Goal: Information Seeking & Learning: Learn about a topic

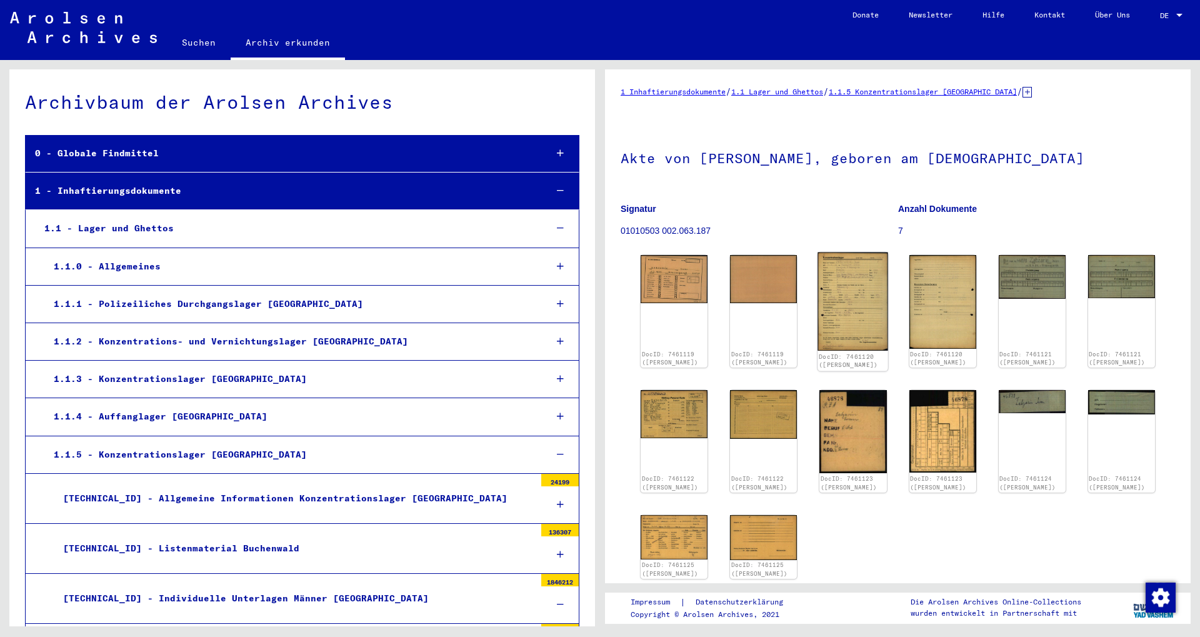
click at [854, 287] on img at bounding box center [853, 301] width 71 height 98
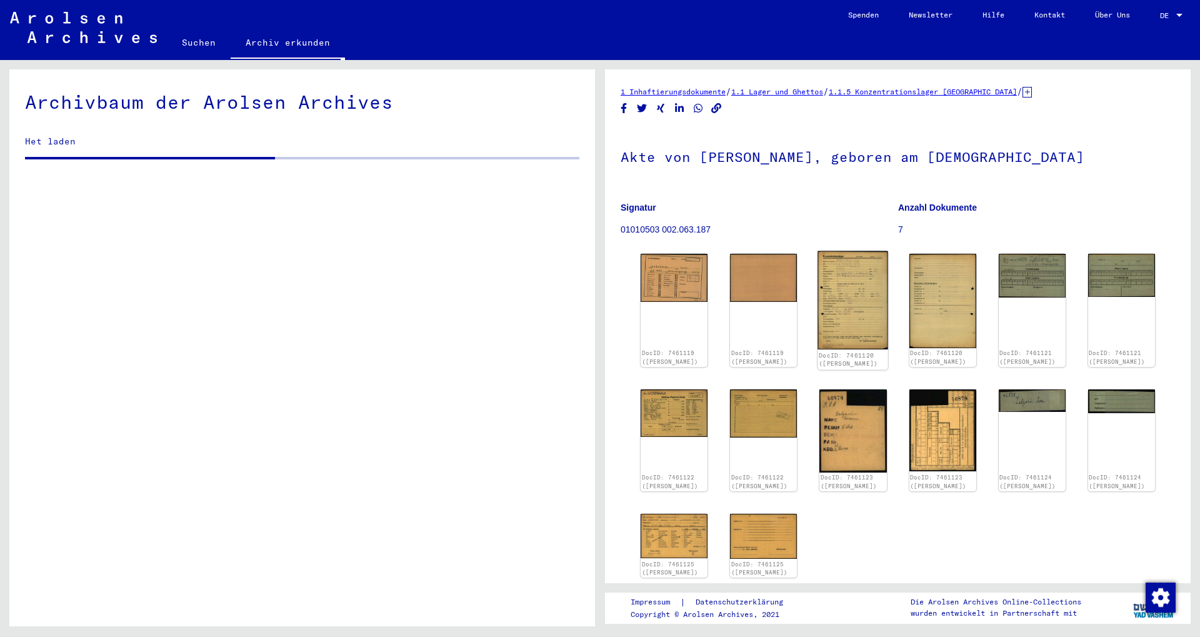
click at [860, 285] on img at bounding box center [853, 300] width 71 height 98
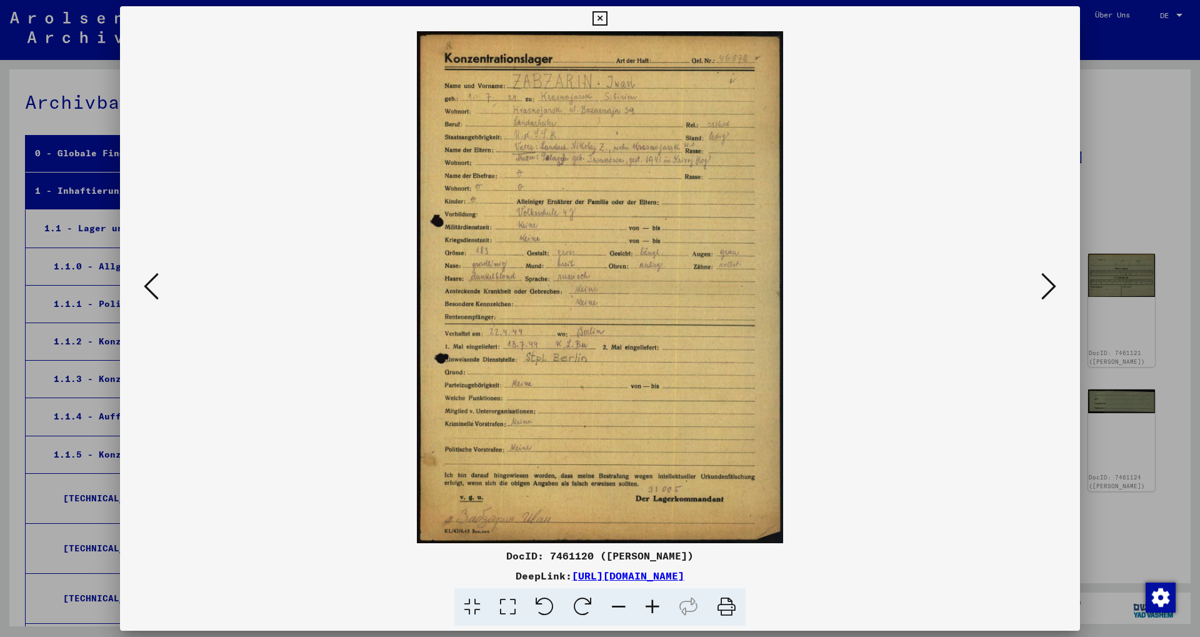
click at [1059, 293] on button at bounding box center [1048, 287] width 22 height 36
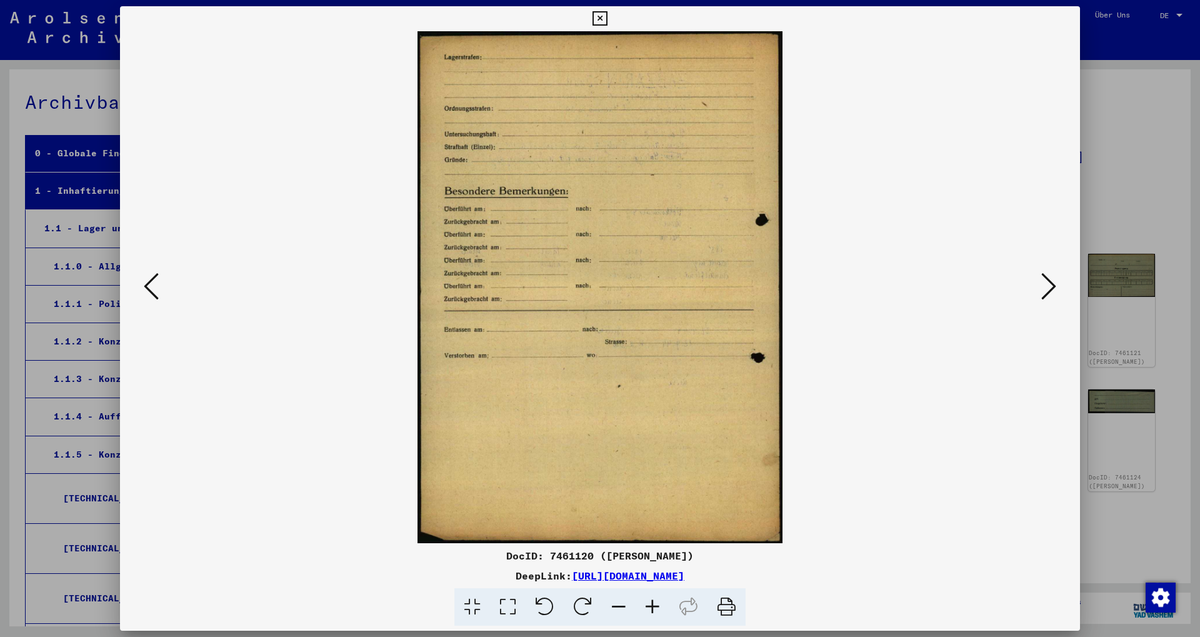
click at [1059, 293] on button at bounding box center [1048, 287] width 22 height 36
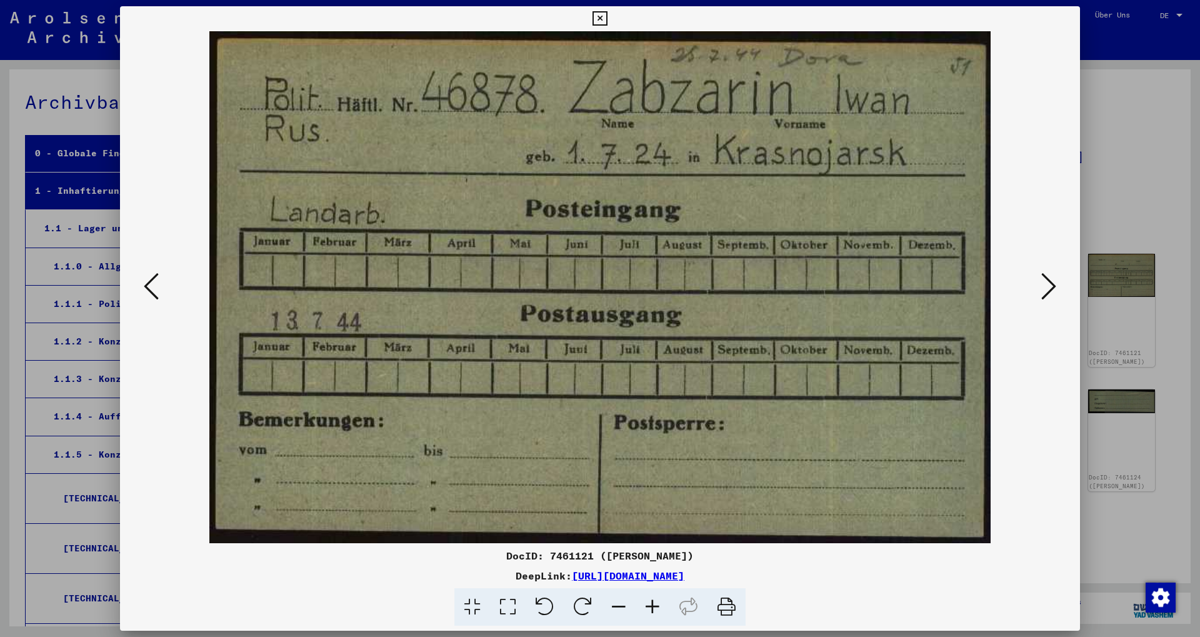
click at [1116, 171] on div at bounding box center [600, 318] width 1200 height 637
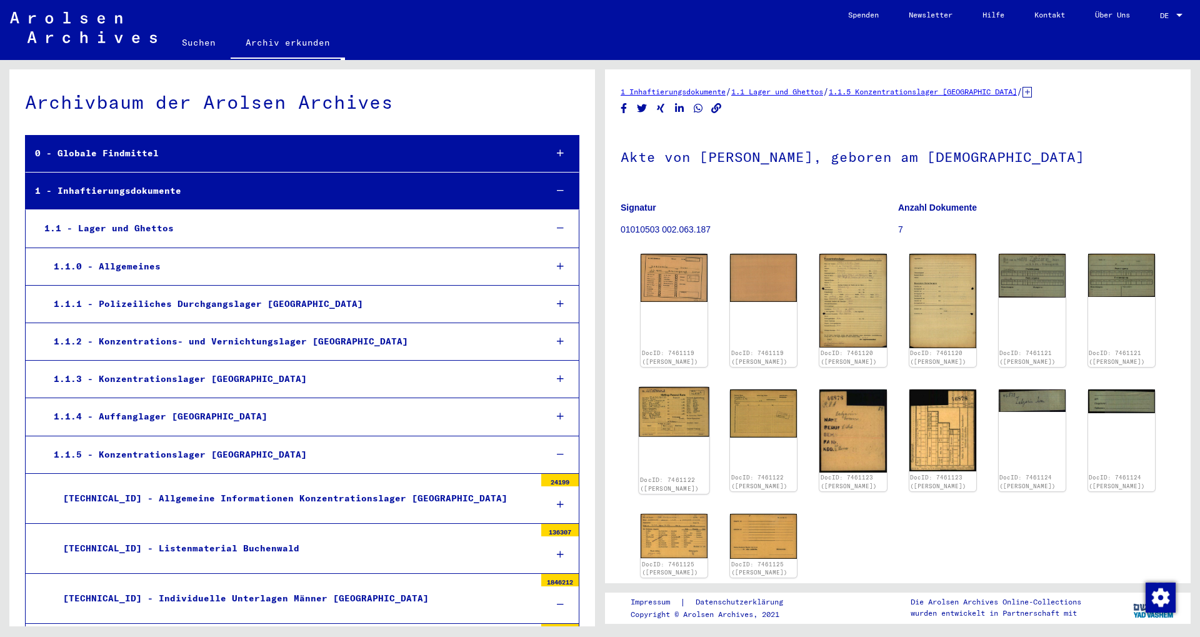
click at [674, 409] on img at bounding box center [674, 412] width 71 height 50
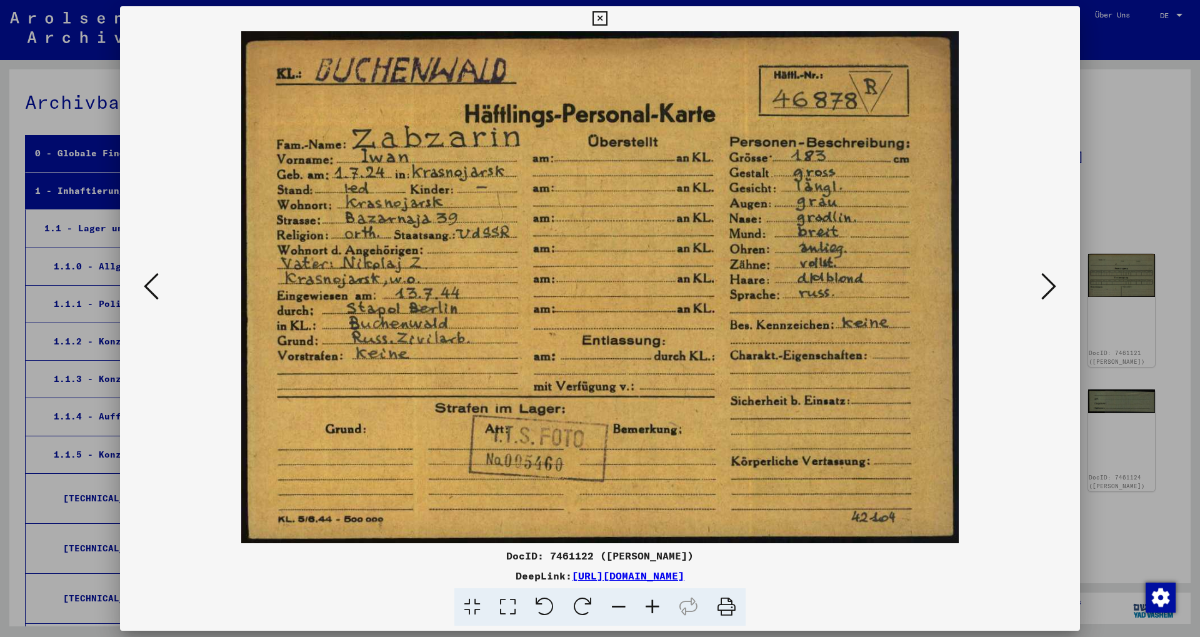
click at [1054, 289] on icon at bounding box center [1048, 286] width 15 height 30
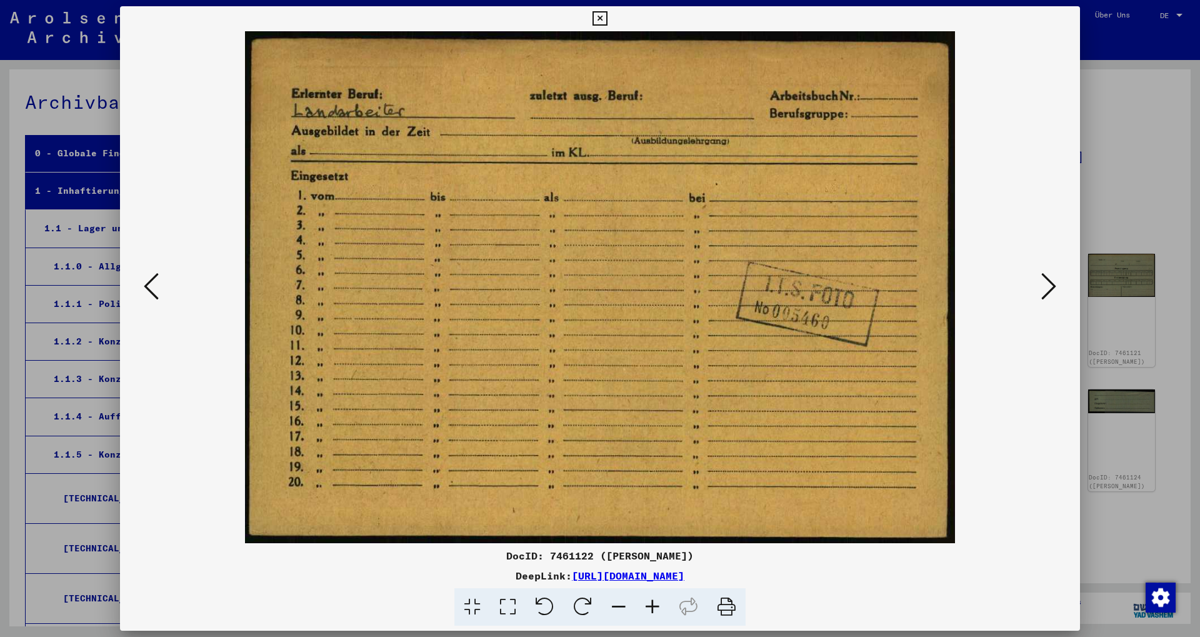
click at [1054, 289] on icon at bounding box center [1048, 286] width 15 height 30
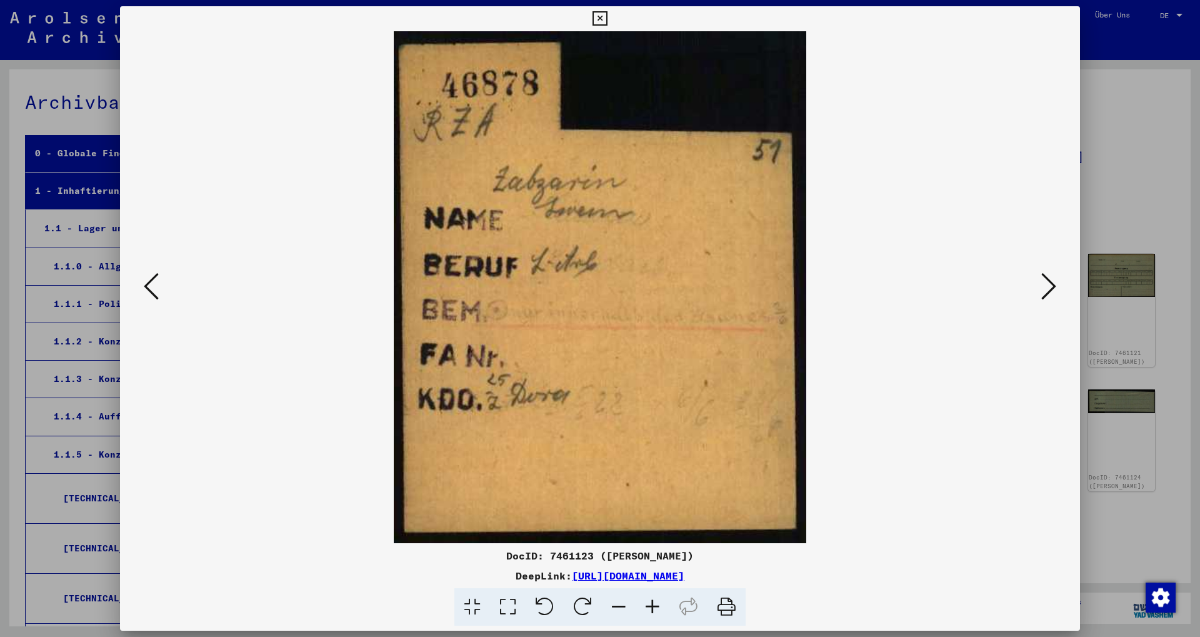
click at [1054, 289] on icon at bounding box center [1048, 286] width 15 height 30
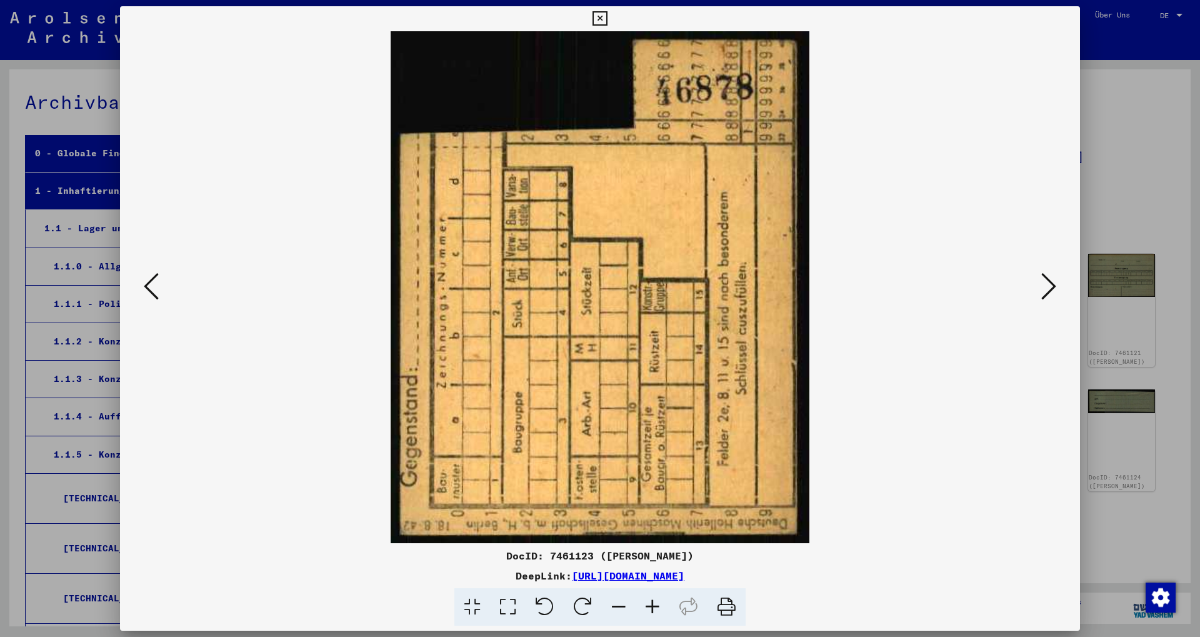
click at [1159, 124] on div at bounding box center [600, 318] width 1200 height 637
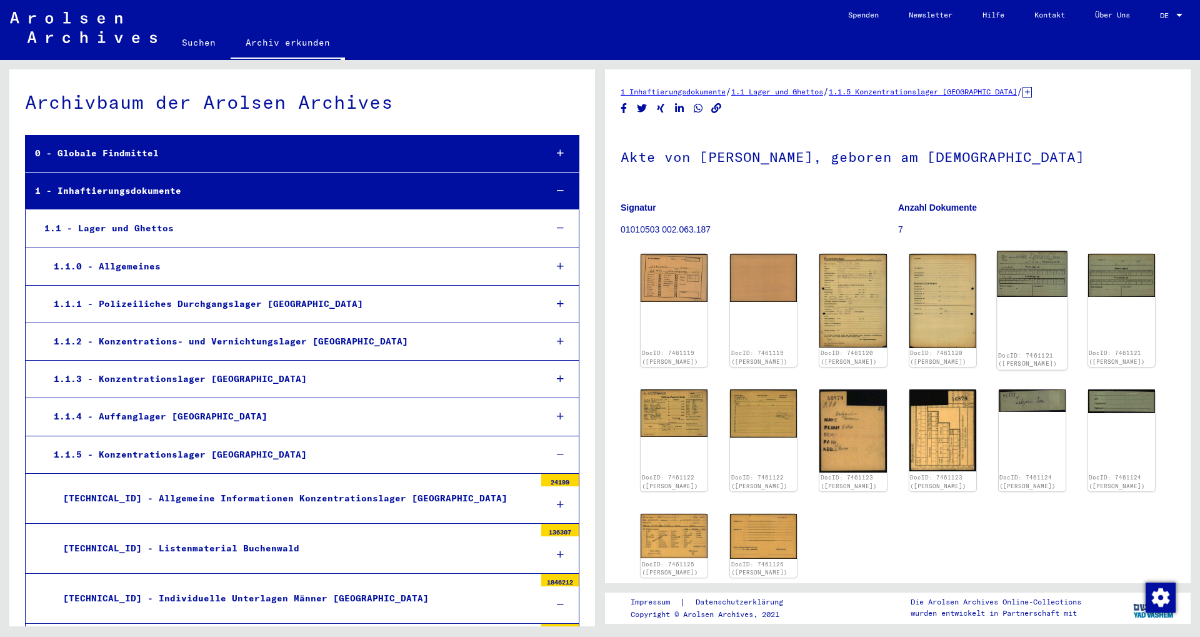
click at [1031, 293] on img at bounding box center [1032, 274] width 71 height 46
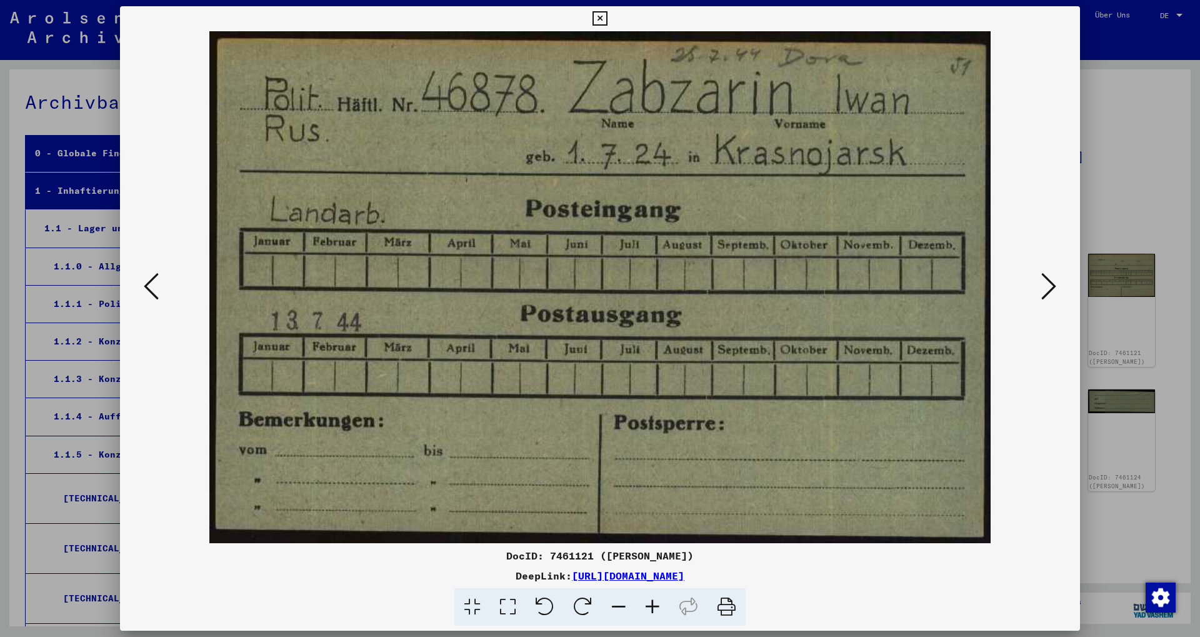
click at [1107, 119] on div at bounding box center [600, 318] width 1200 height 637
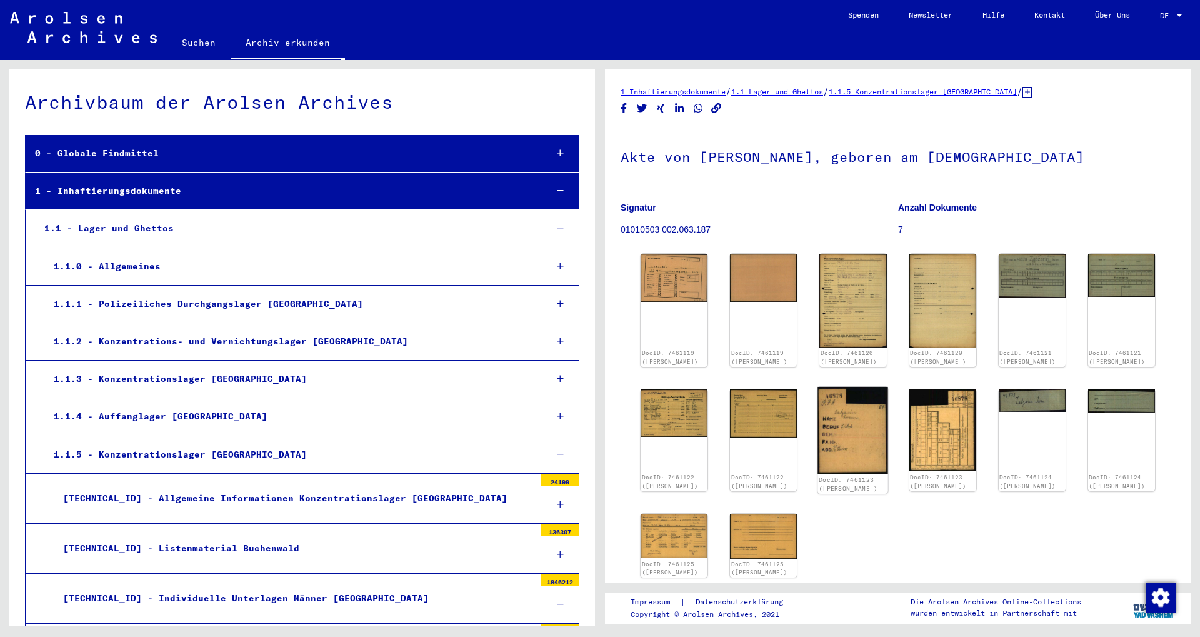
click at [854, 431] on img at bounding box center [853, 430] width 71 height 87
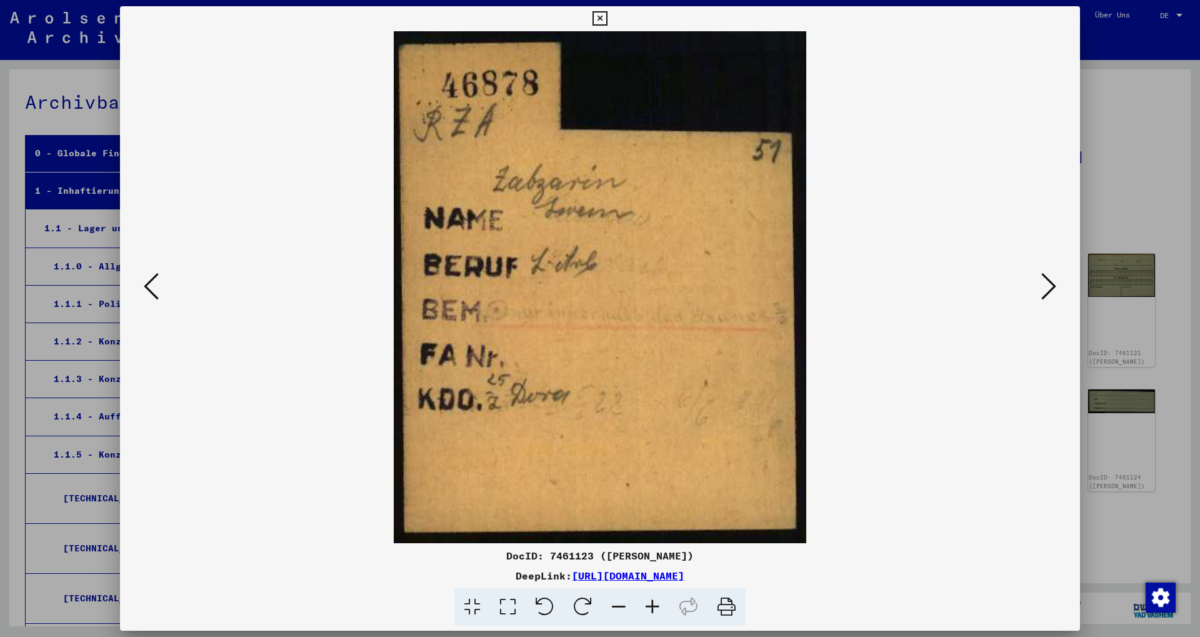
click at [1110, 180] on div at bounding box center [600, 318] width 1200 height 637
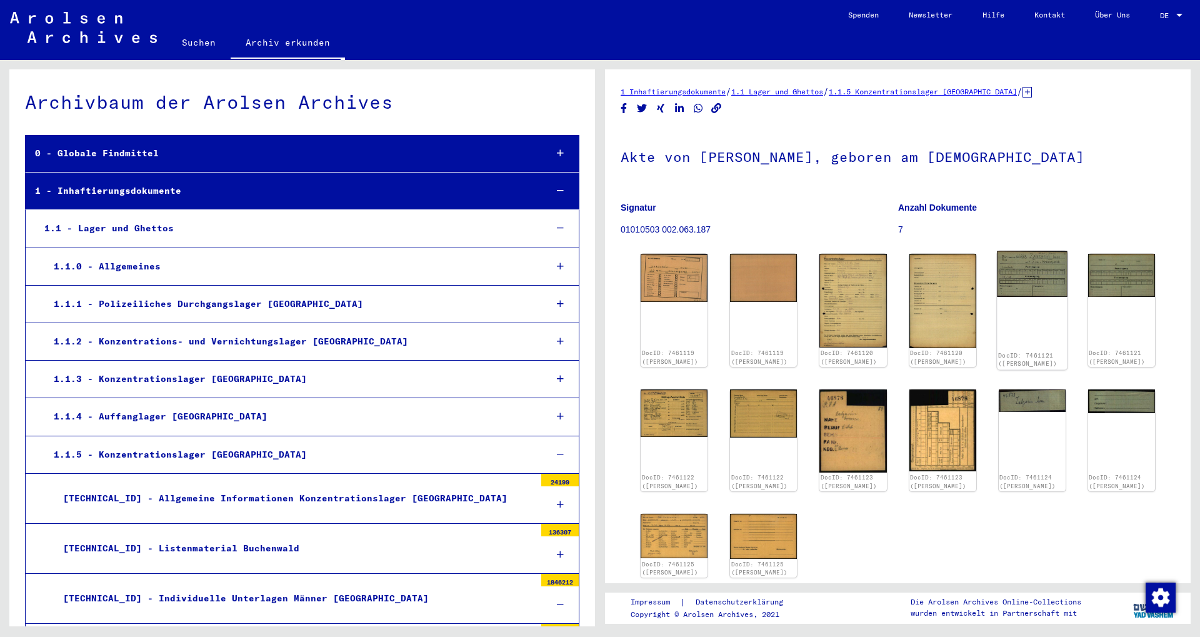
click at [1036, 278] on img at bounding box center [1032, 274] width 71 height 46
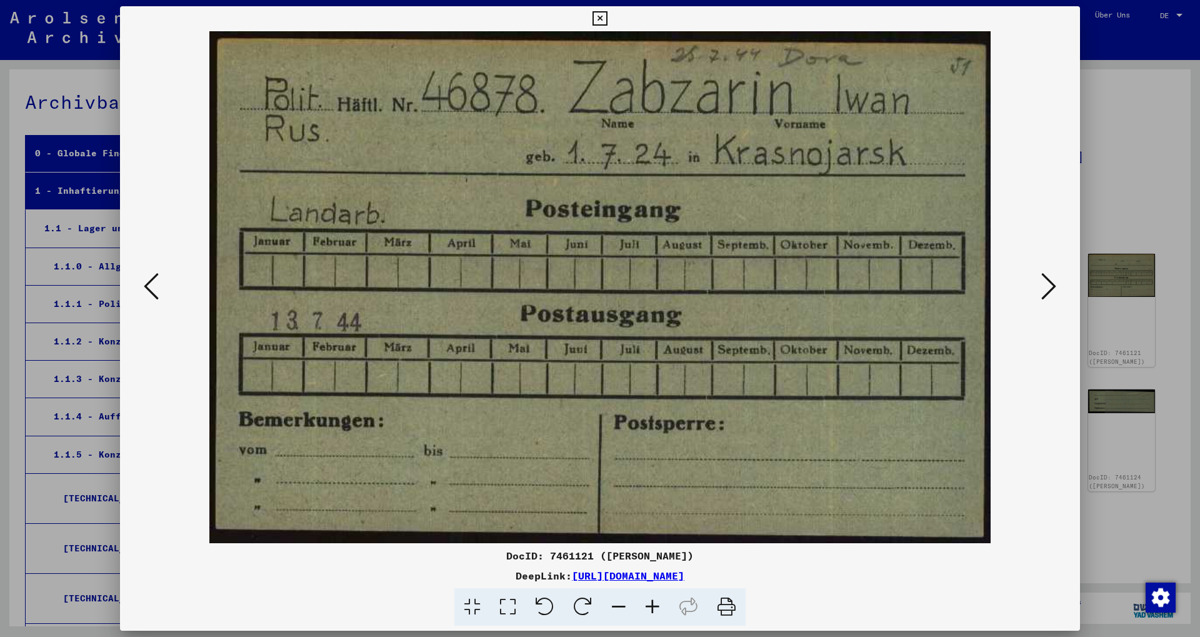
drag, startPoint x: 1062, startPoint y: 295, endPoint x: 1052, endPoint y: 287, distance: 13.4
click at [1062, 294] on div at bounding box center [600, 287] width 960 height 512
click at [1050, 286] on icon at bounding box center [1048, 286] width 15 height 30
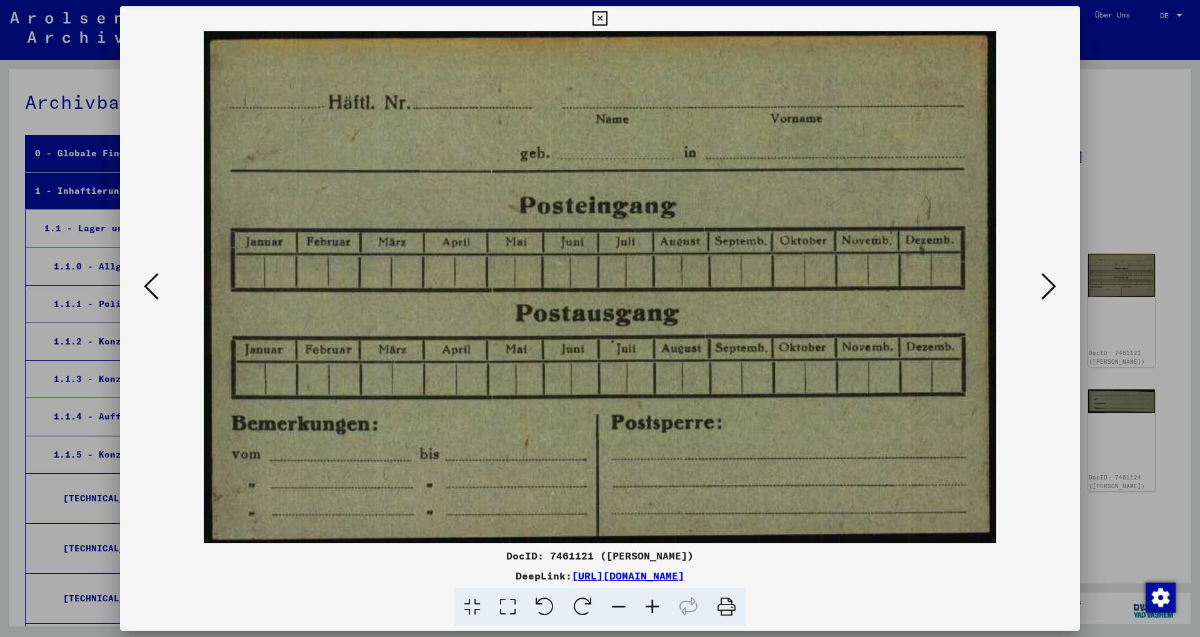
click at [1050, 286] on icon at bounding box center [1048, 286] width 15 height 30
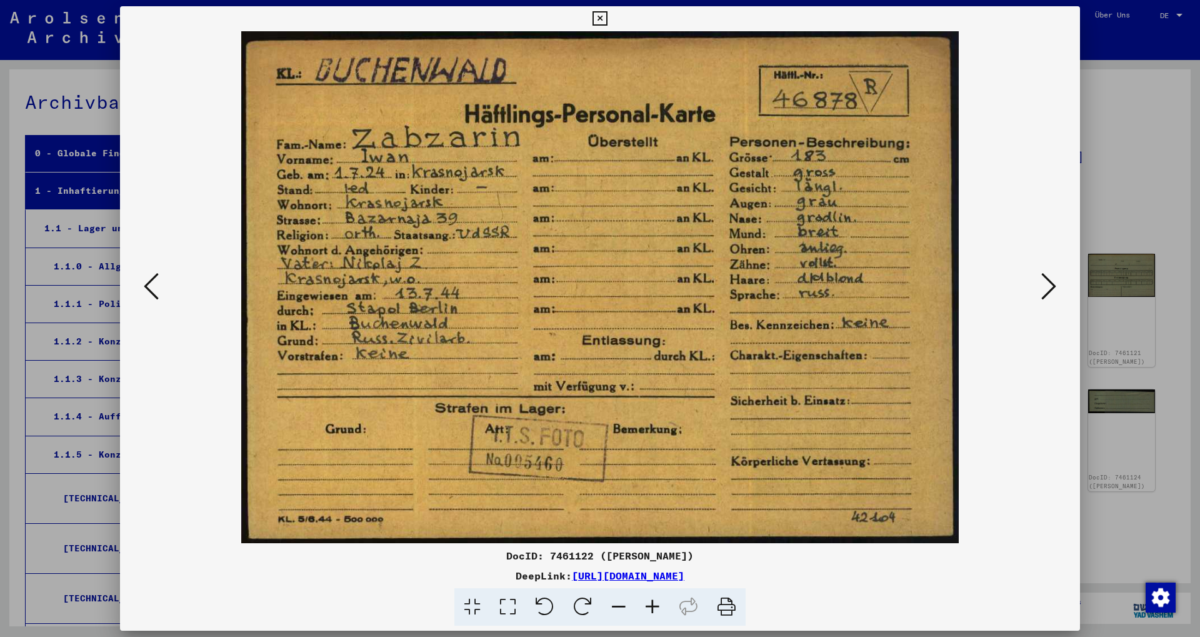
click at [1050, 284] on icon at bounding box center [1048, 286] width 15 height 30
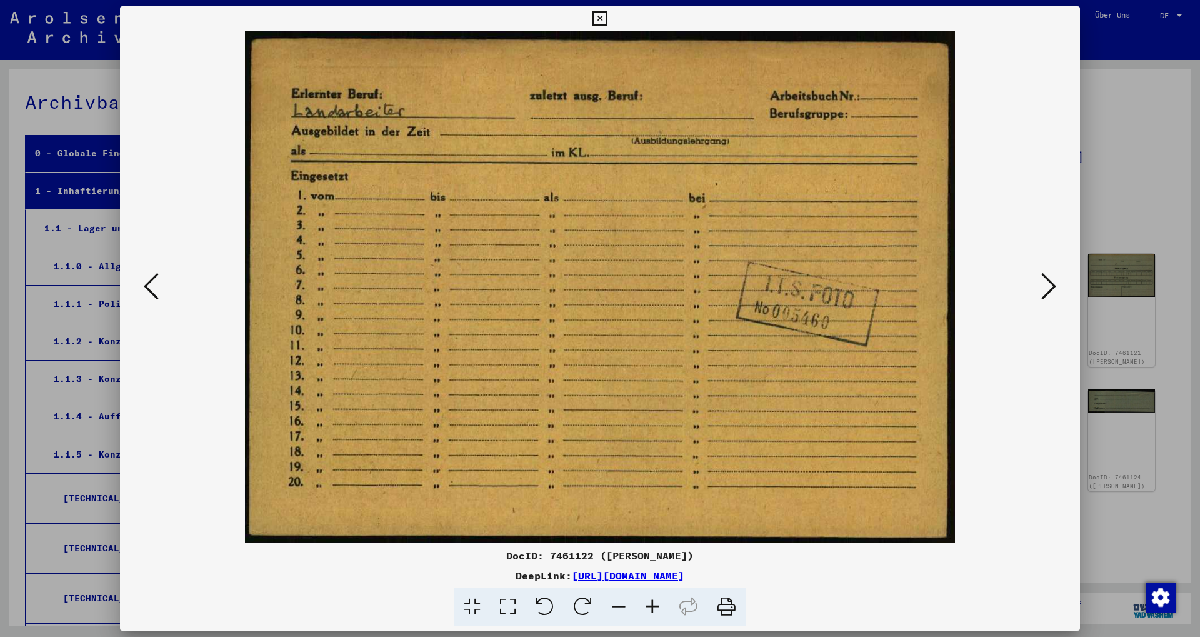
click at [1050, 284] on icon at bounding box center [1048, 286] width 15 height 30
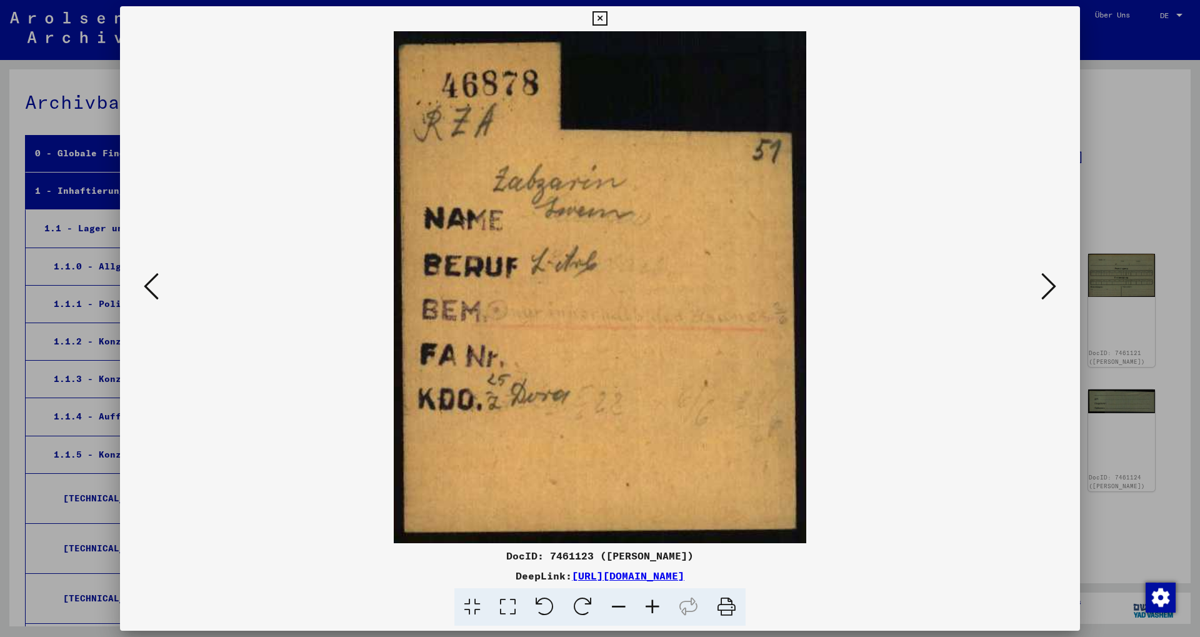
click at [1113, 128] on div at bounding box center [600, 318] width 1200 height 637
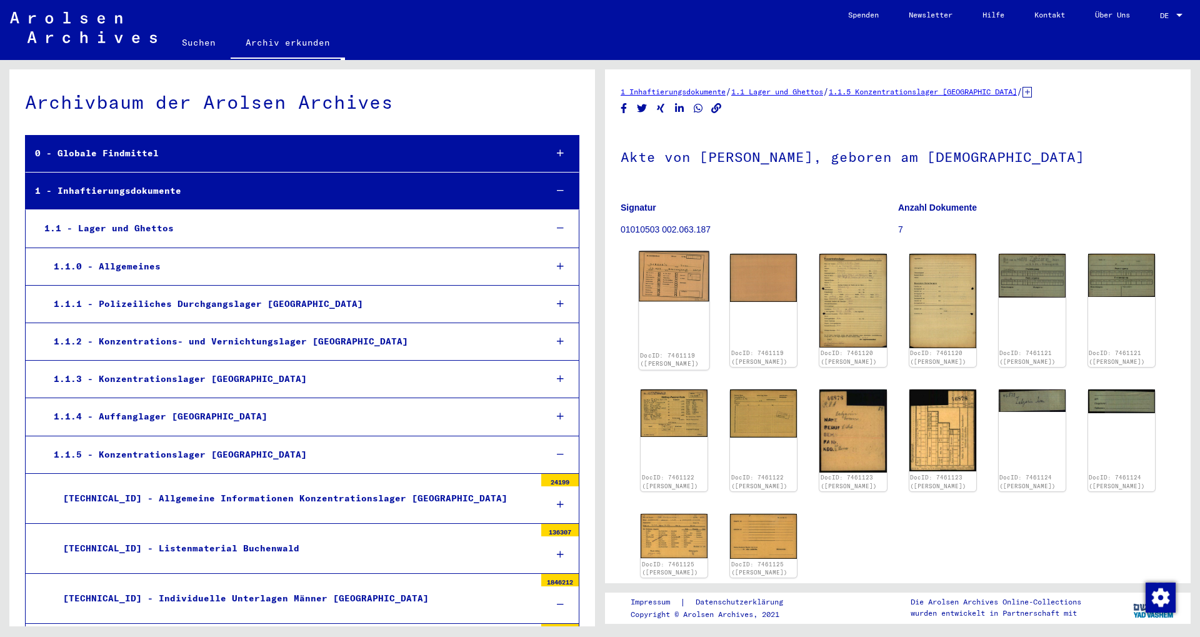
click at [702, 299] on img at bounding box center [674, 276] width 71 height 51
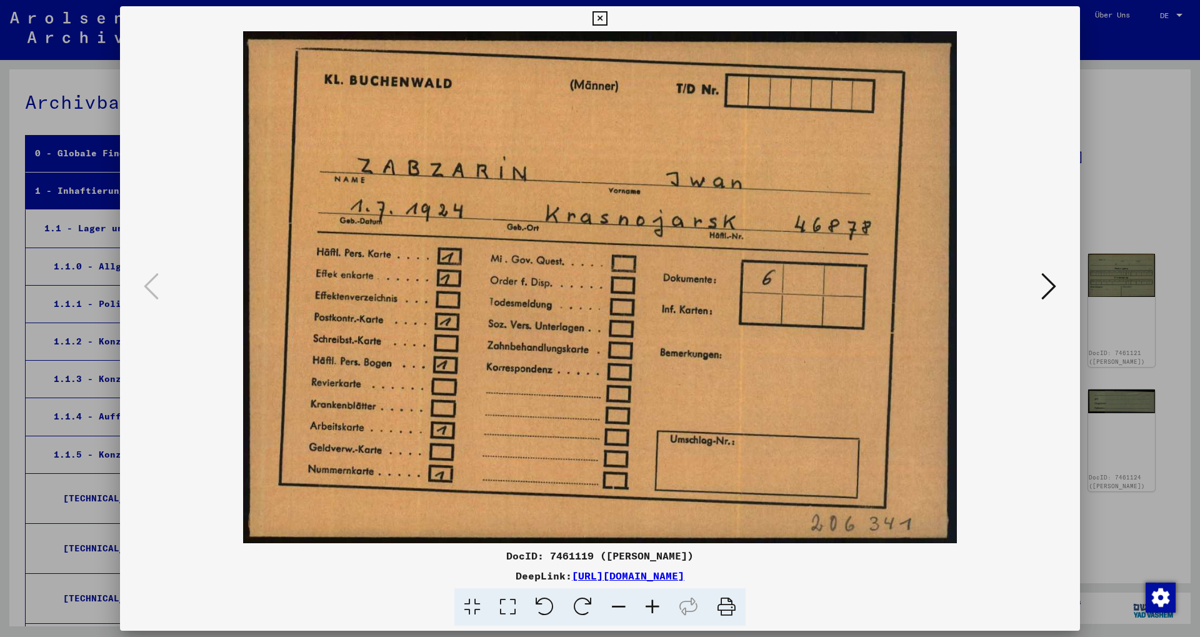
click at [1147, 131] on div at bounding box center [600, 318] width 1200 height 637
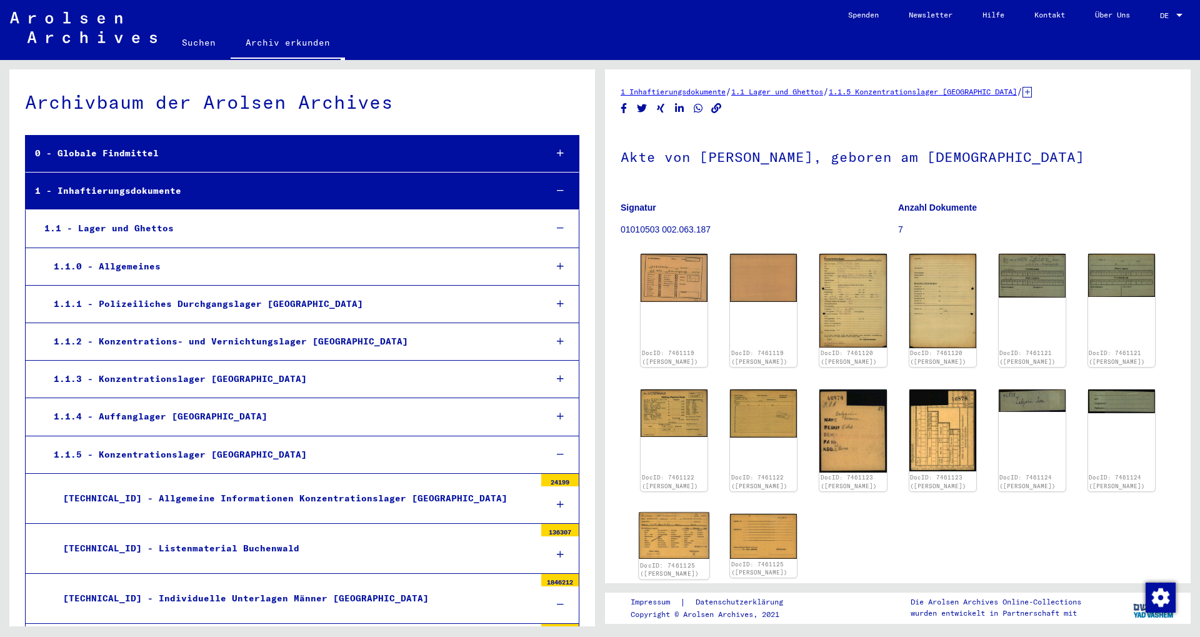
click at [672, 541] on img at bounding box center [674, 535] width 71 height 47
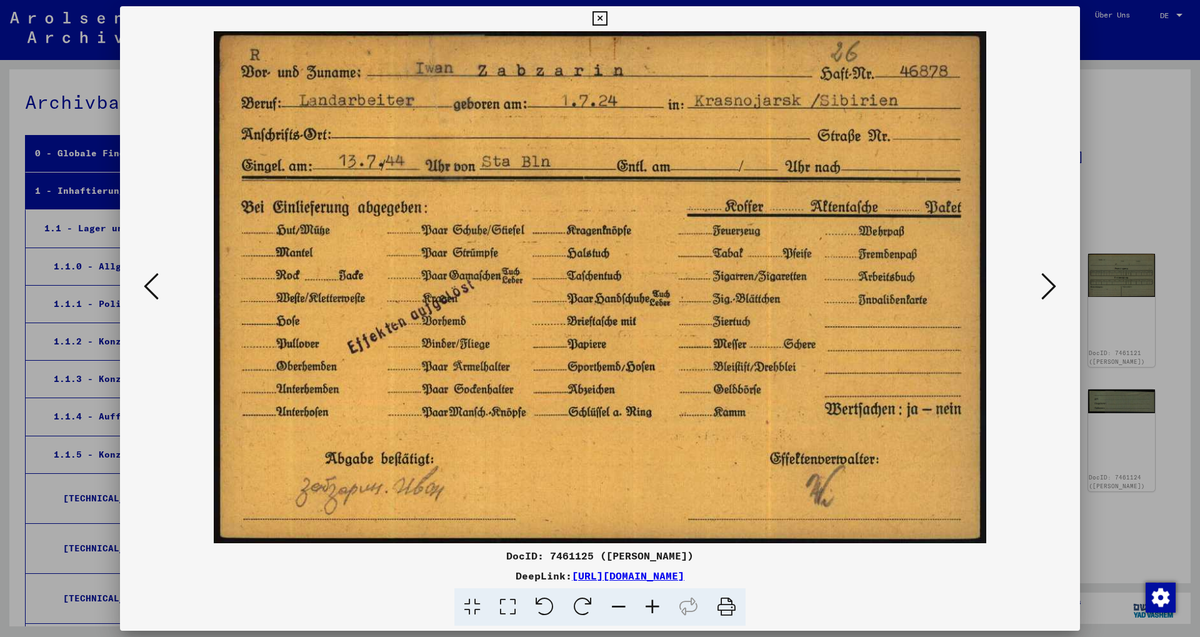
click at [1115, 133] on div at bounding box center [600, 318] width 1200 height 637
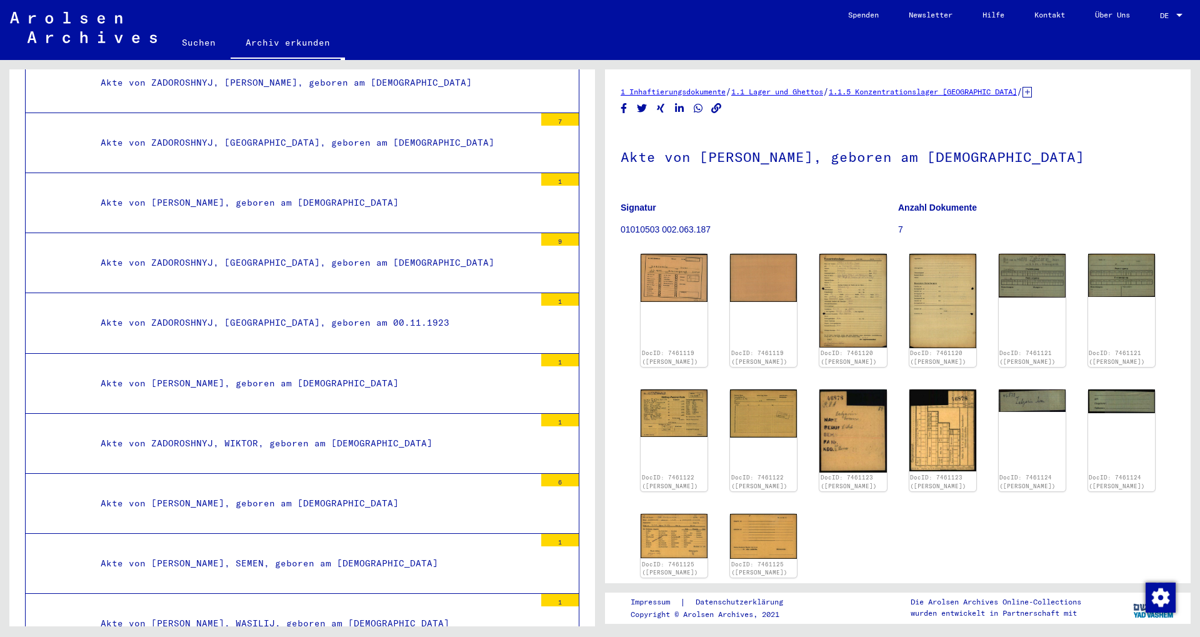
scroll to position [32392, 0]
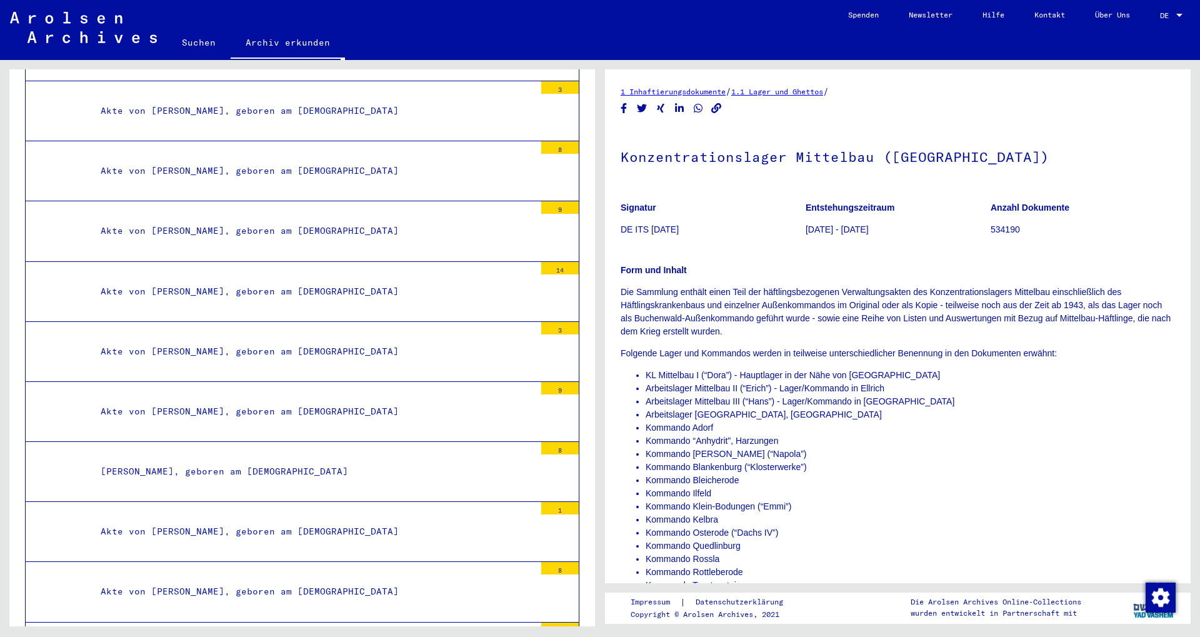
scroll to position [27093, 0]
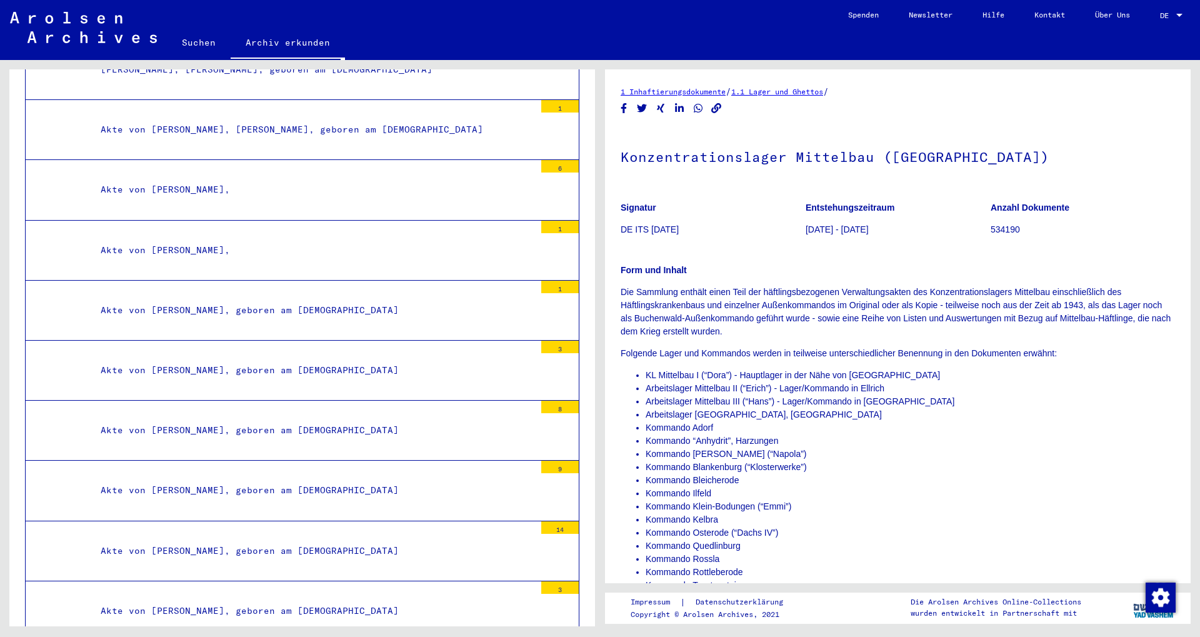
click at [256, 37] on link "Archiv erkunden" at bounding box center [288, 43] width 114 height 32
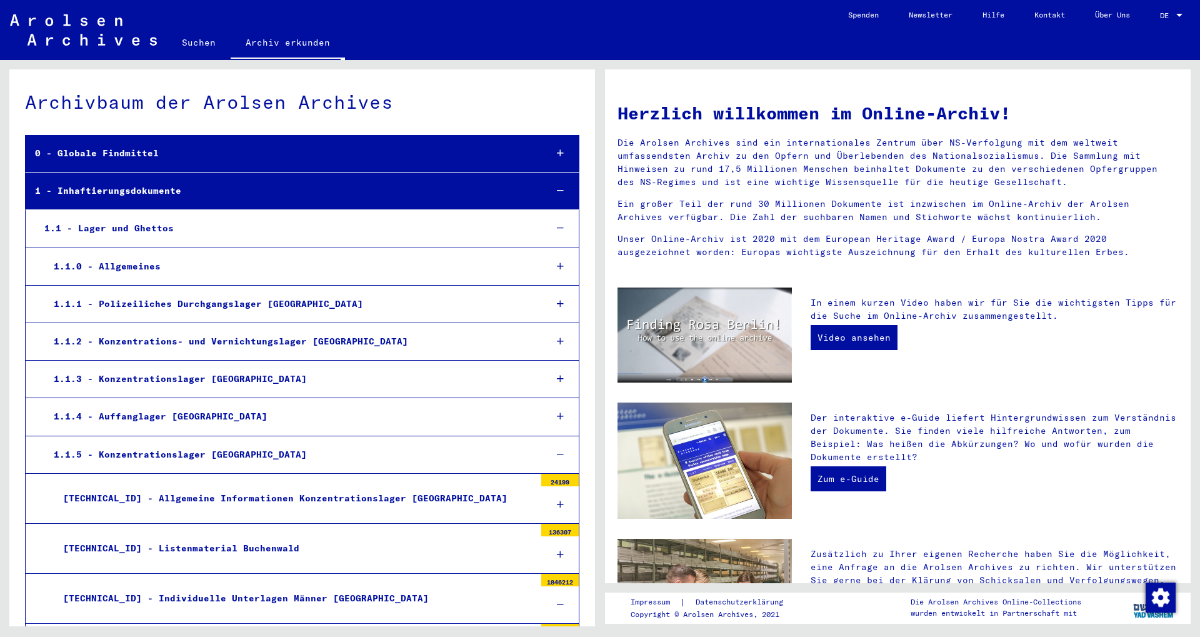
scroll to position [202, 0]
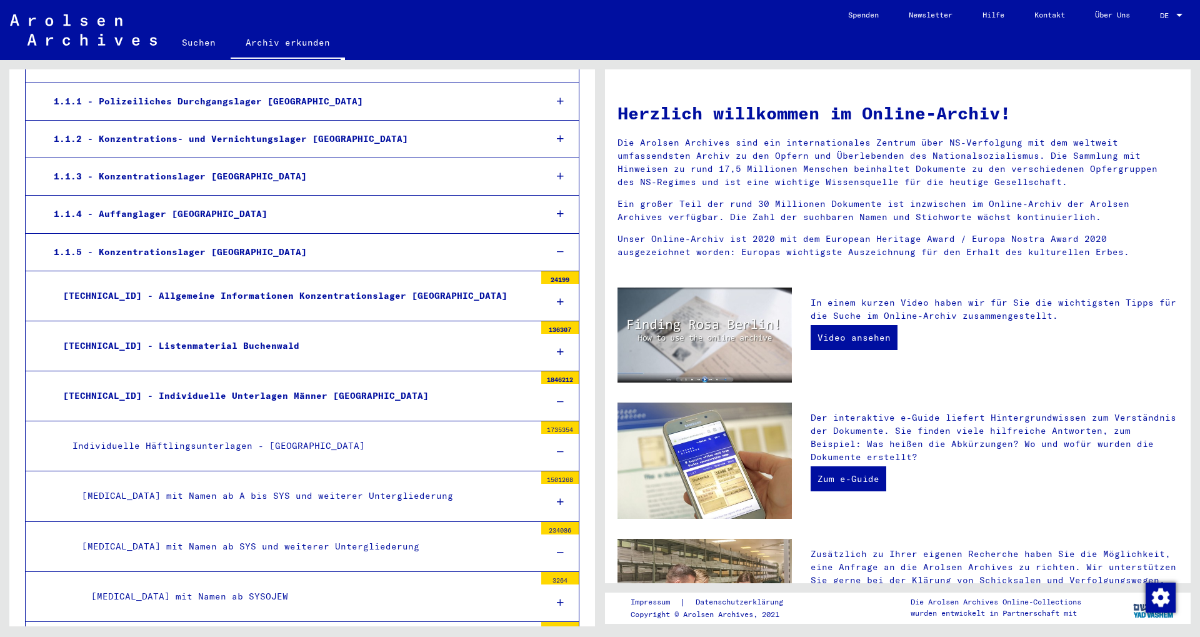
click at [256, 399] on div "[TECHNICAL_ID] - Individuelle Unterlagen Männer [GEOGRAPHIC_DATA]" at bounding box center [294, 396] width 481 height 24
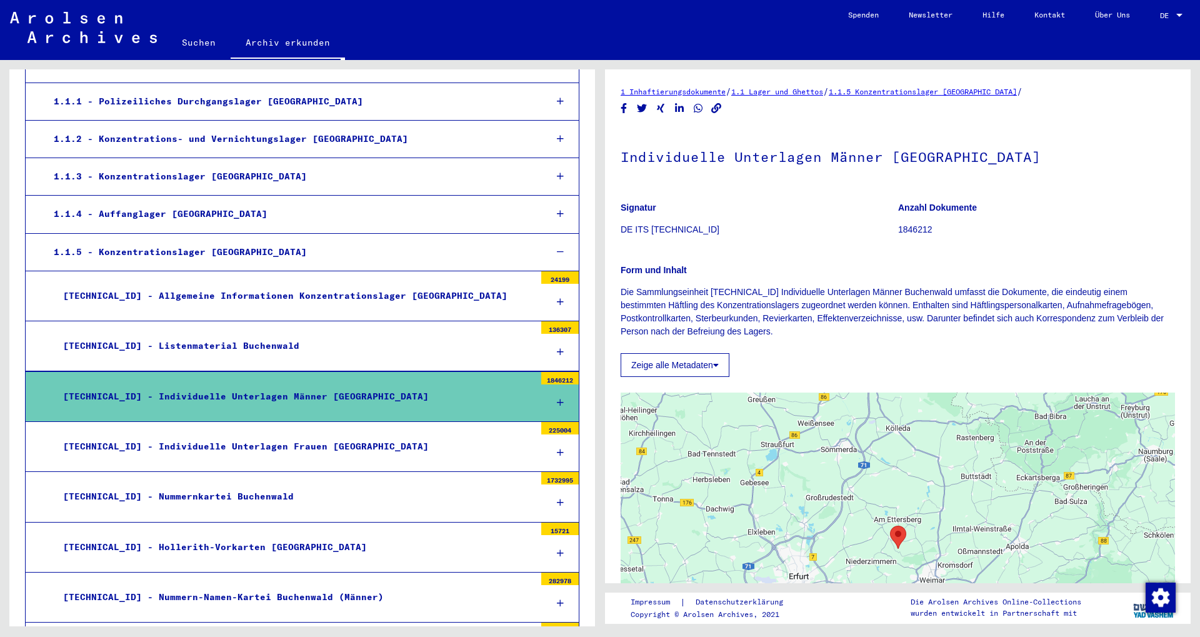
click at [229, 344] on div "[TECHNICAL_ID] - Listenmaterial Buchenwald" at bounding box center [294, 346] width 481 height 24
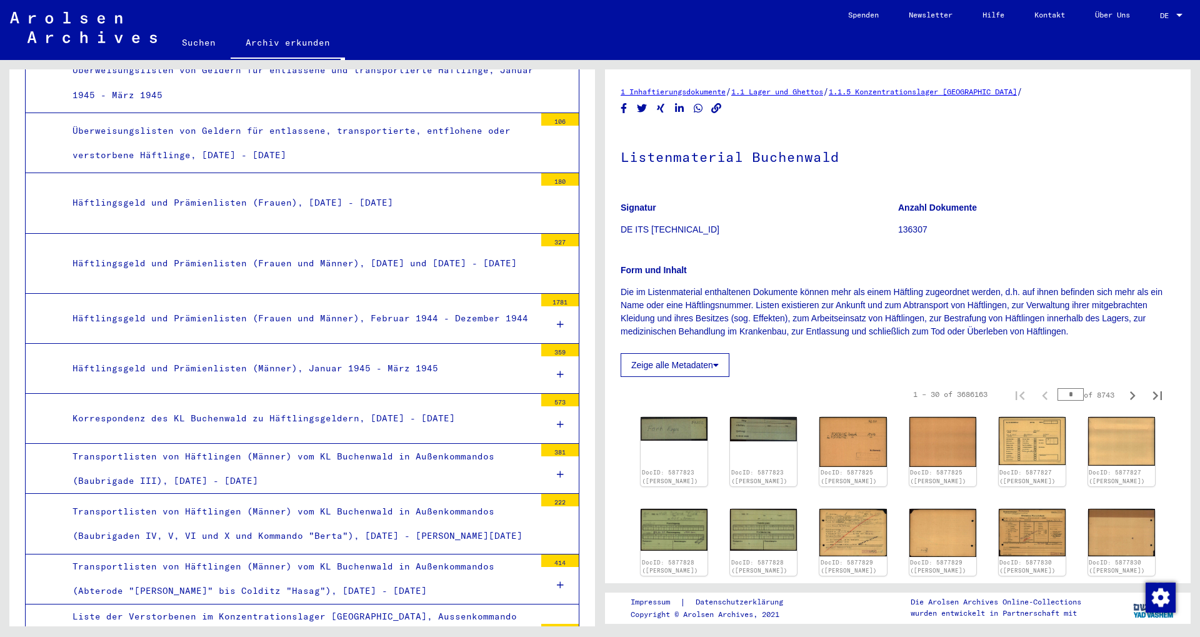
scroll to position [5467, 0]
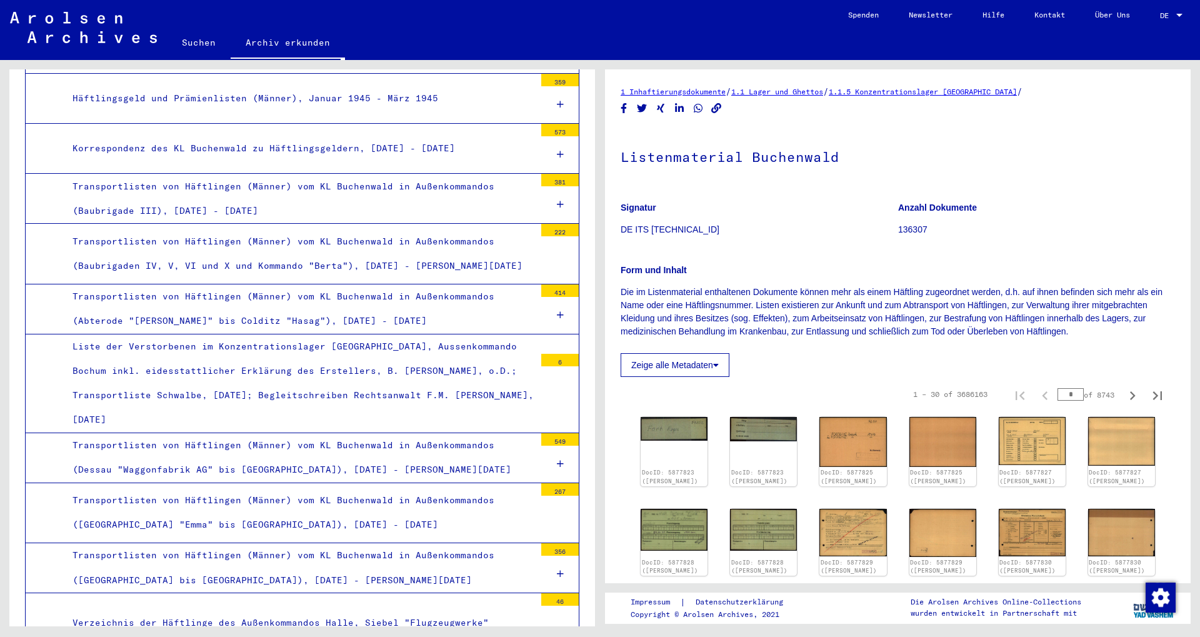
click at [325, 433] on div "Transportlisten von Häftlingen (Männer) vom KL Buchenwald in Außenkommandos (De…" at bounding box center [299, 457] width 472 height 49
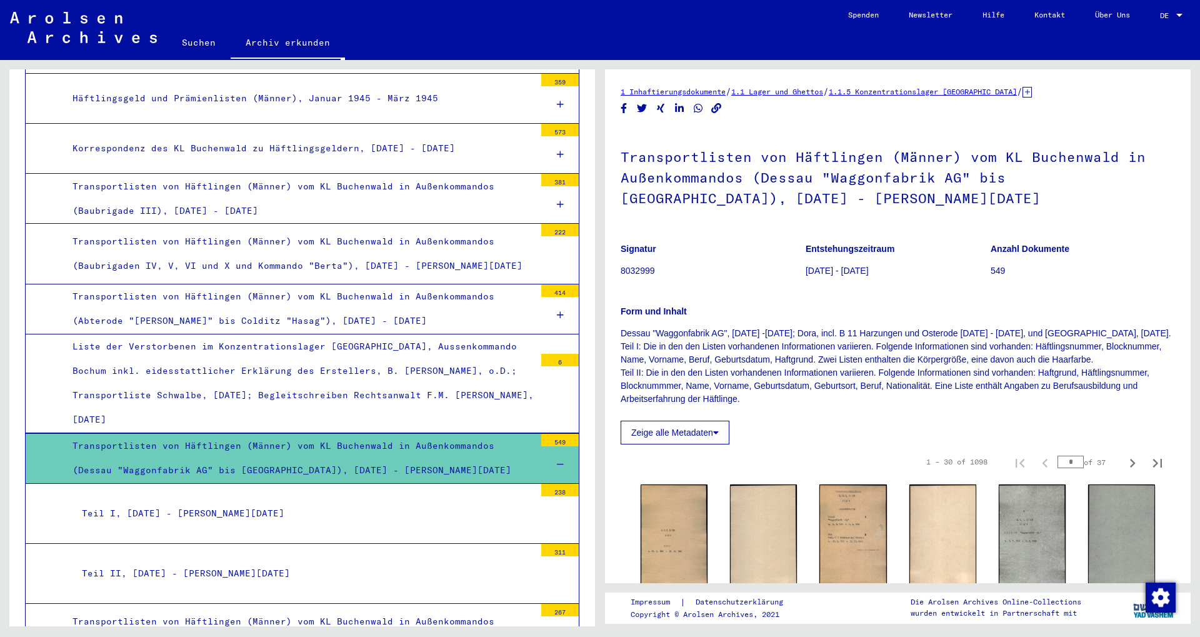
click at [281, 561] on div "Teil II, [DATE] - [PERSON_NAME][DATE]" at bounding box center [303, 573] width 462 height 24
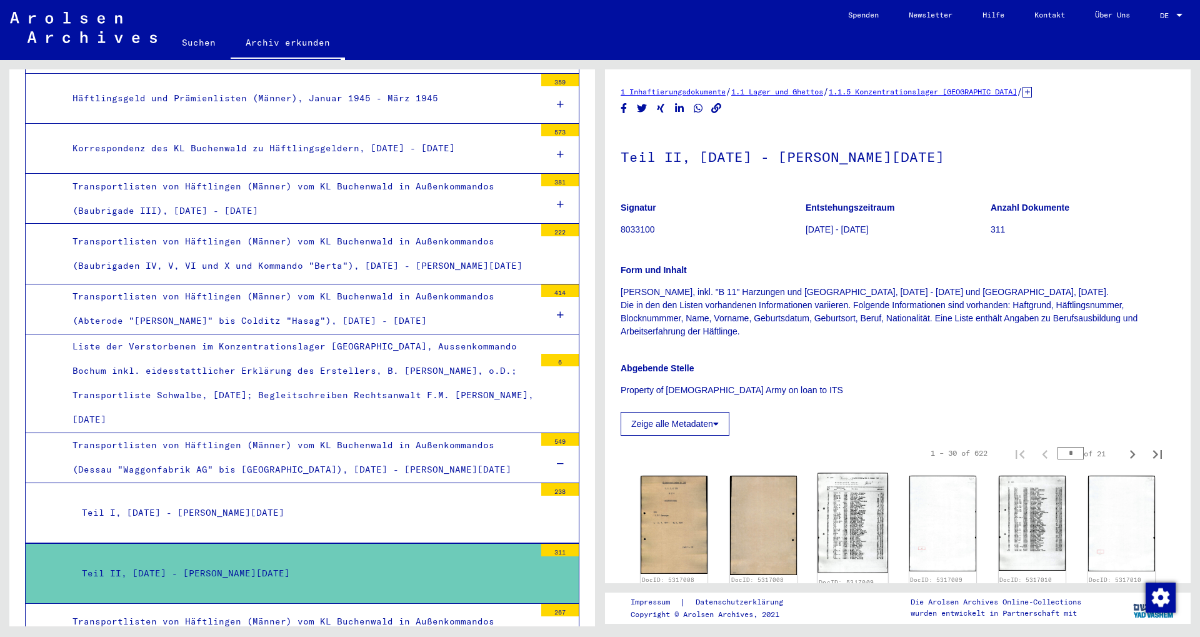
click at [835, 492] on img at bounding box center [853, 522] width 71 height 99
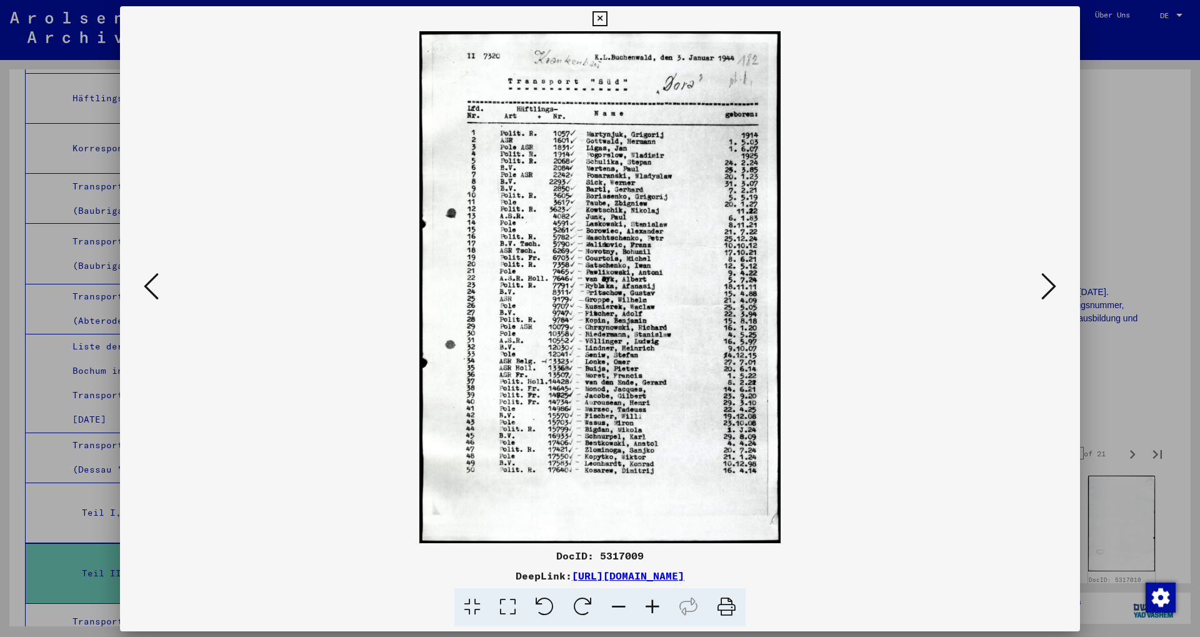
scroll to position [5466, 0]
click at [1110, 205] on div at bounding box center [600, 318] width 1200 height 637
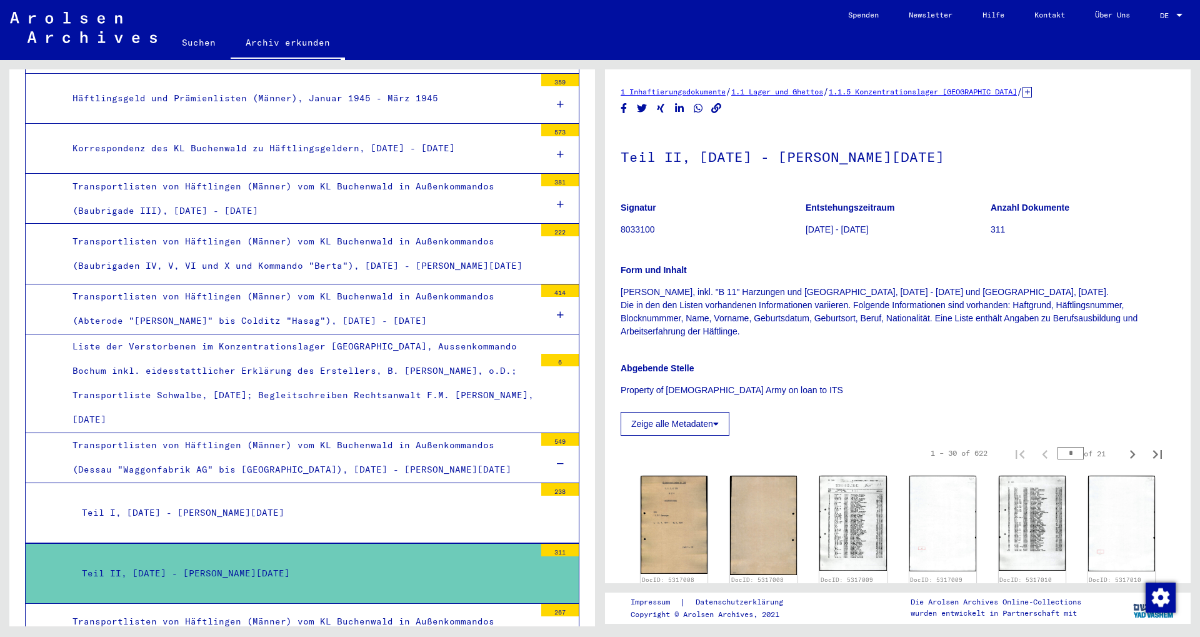
click at [1057, 456] on input "*" at bounding box center [1070, 453] width 26 height 12
click at [1057, 457] on input "*" at bounding box center [1070, 453] width 26 height 12
type input "**"
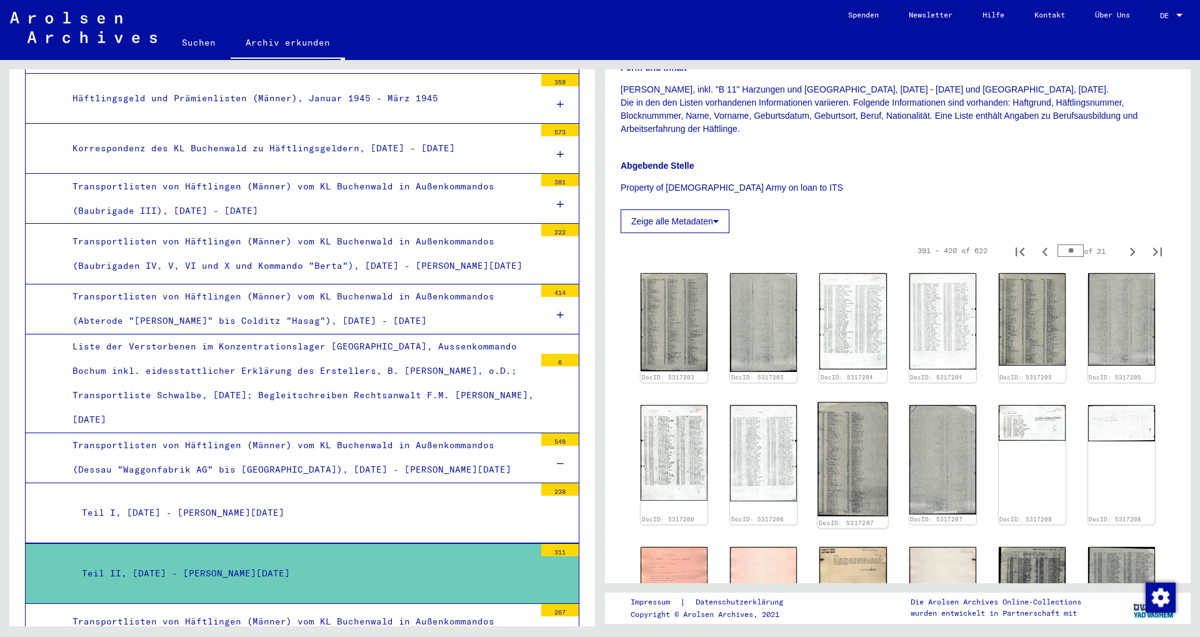
scroll to position [270, 0]
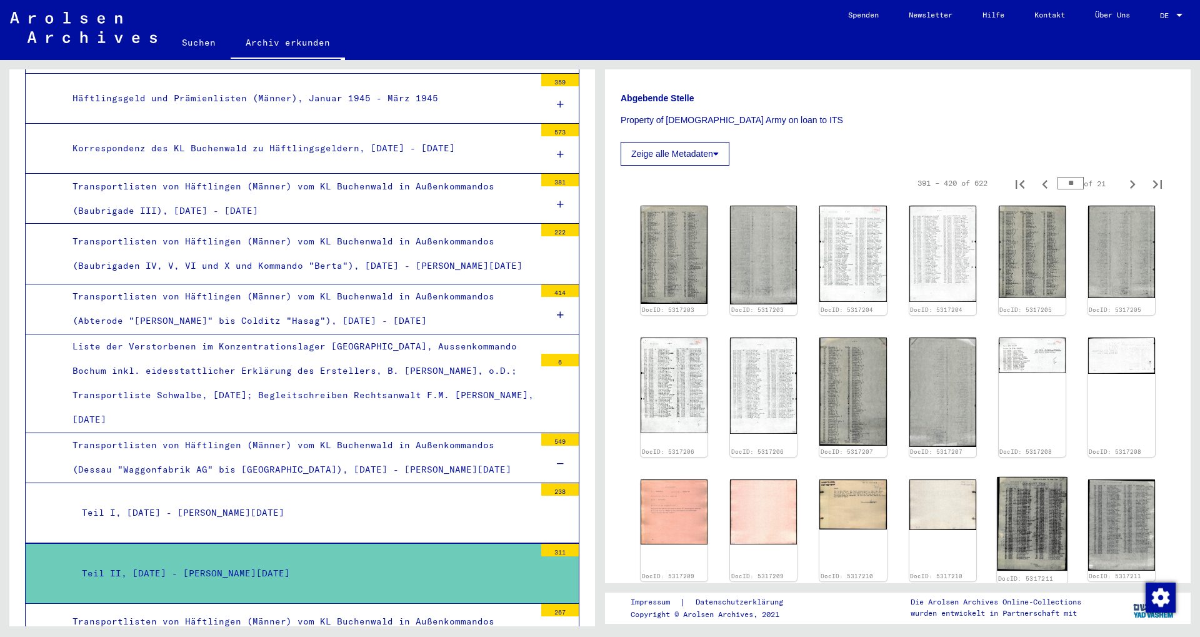
click at [1015, 513] on img at bounding box center [1032, 524] width 71 height 94
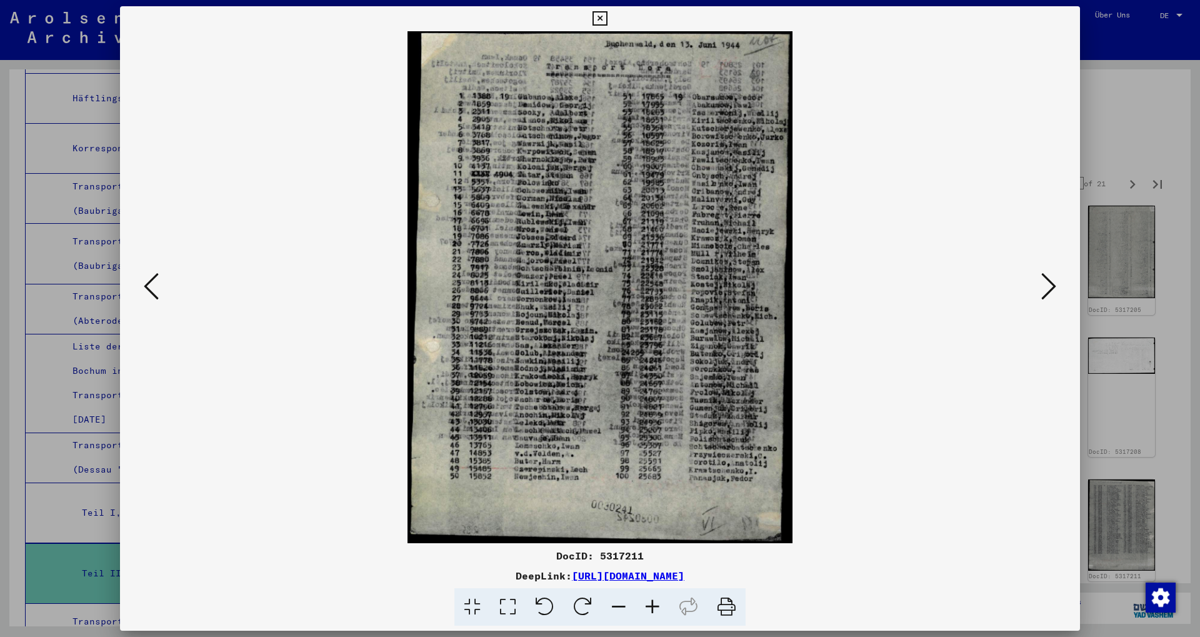
click at [1099, 106] on div at bounding box center [600, 318] width 1200 height 637
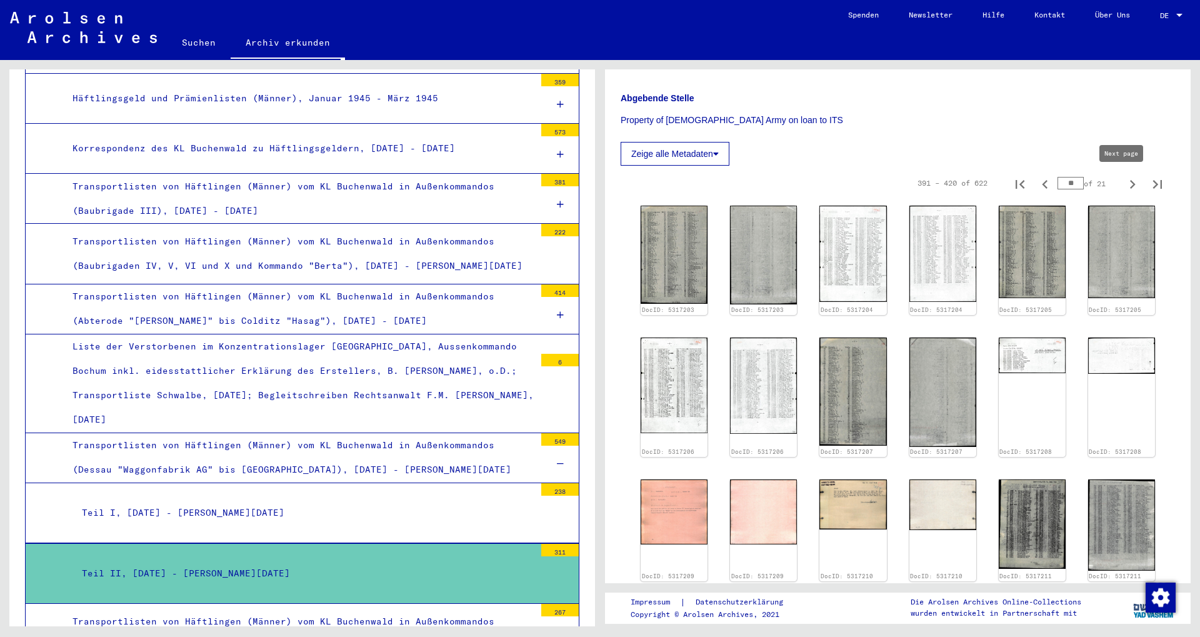
click at [1124, 188] on icon "Next page" at bounding box center [1132, 184] width 17 height 17
type input "**"
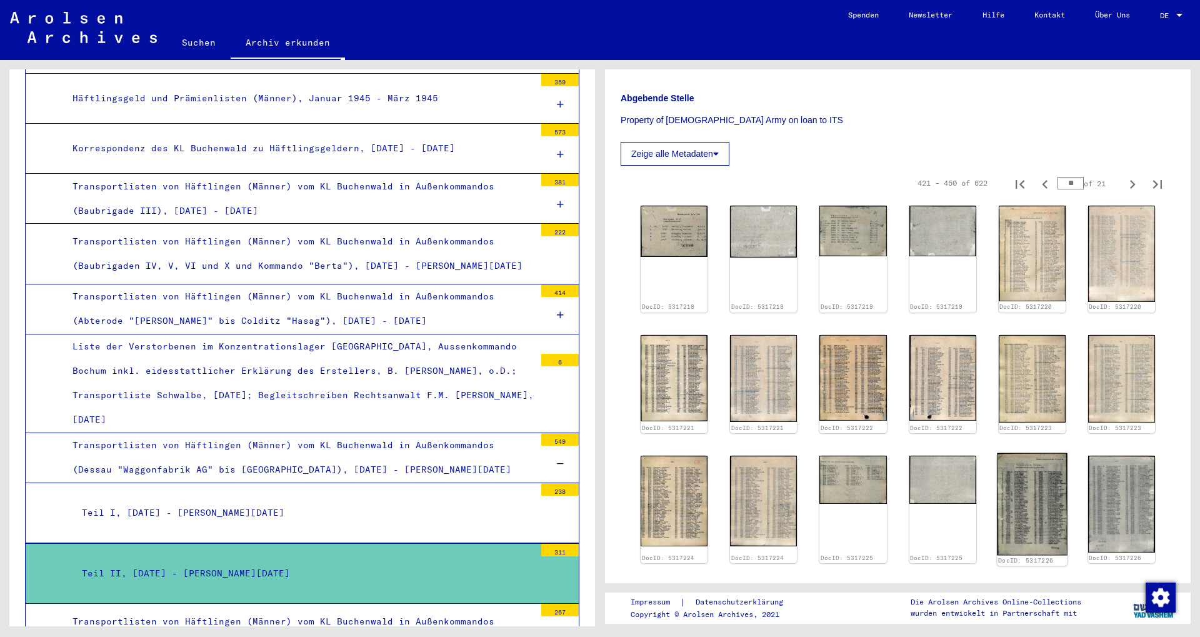
click at [1045, 472] on img at bounding box center [1032, 504] width 71 height 102
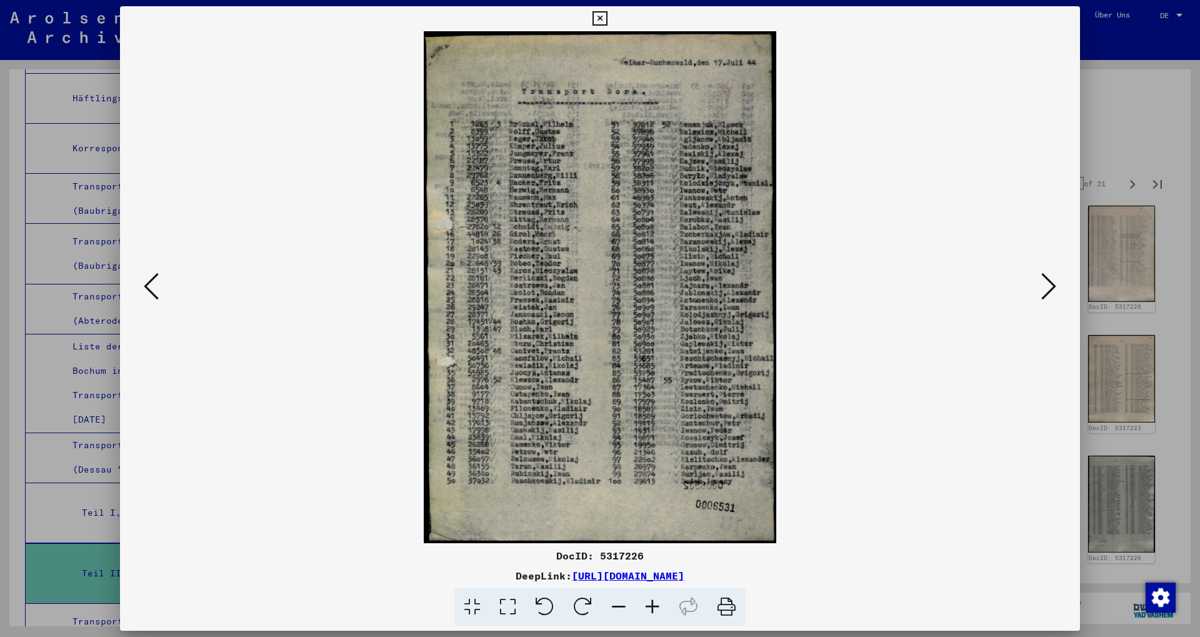
click at [1117, 116] on div at bounding box center [600, 318] width 1200 height 637
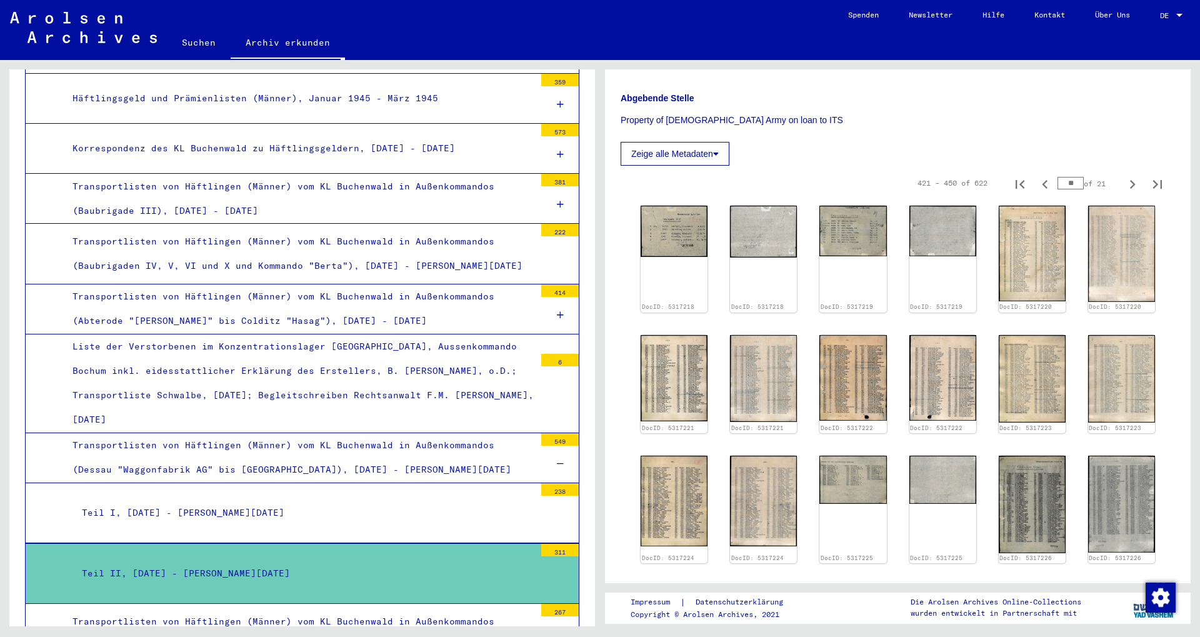
scroll to position [607, 0]
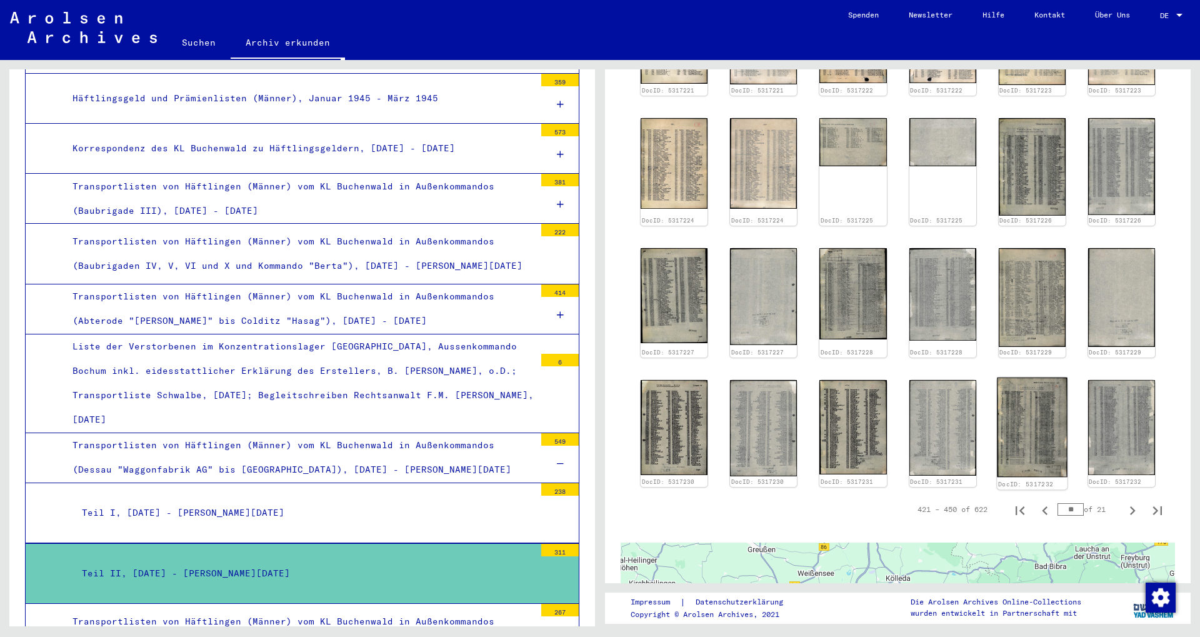
click at [1017, 411] on img at bounding box center [1032, 426] width 71 height 99
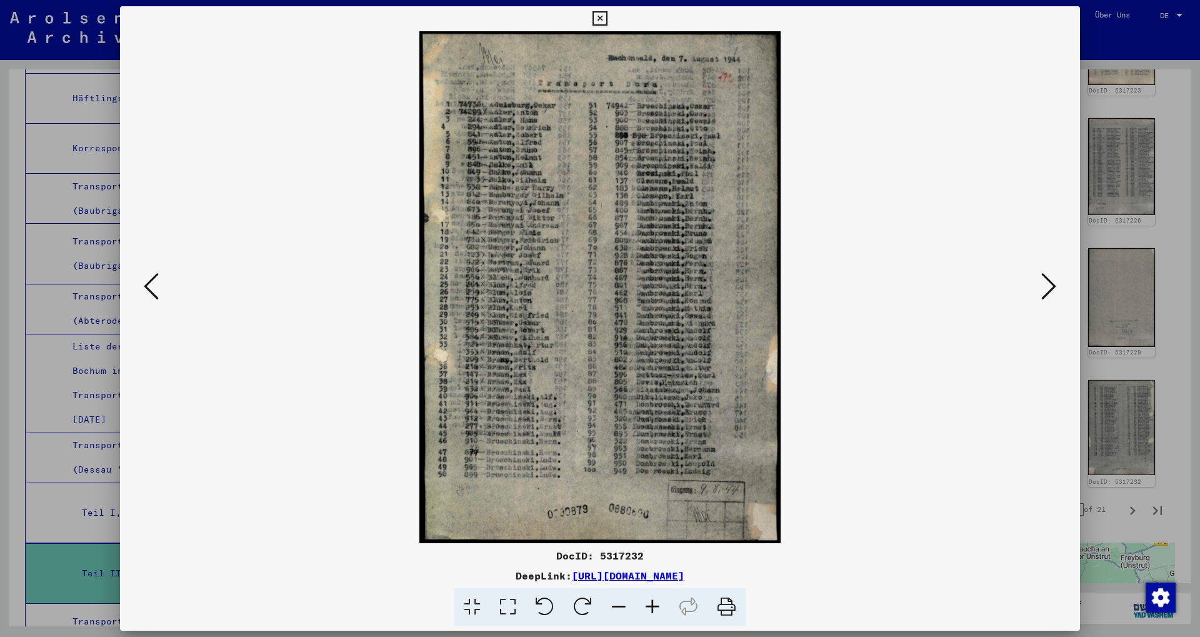
click at [1109, 196] on div at bounding box center [600, 318] width 1200 height 637
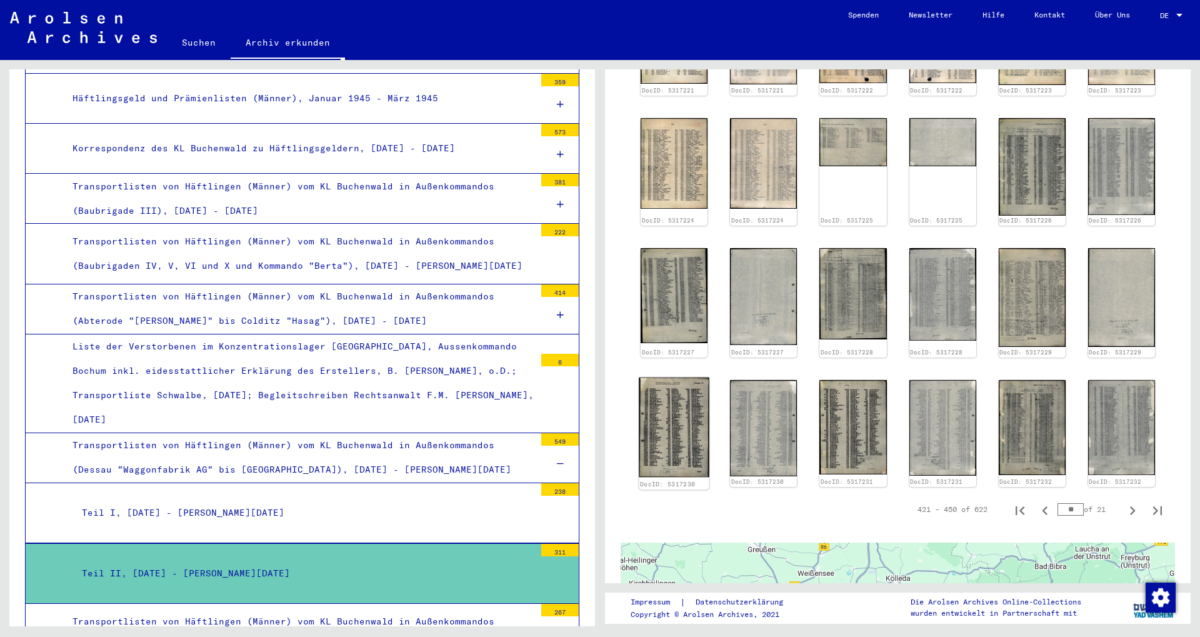
click at [663, 409] on img at bounding box center [674, 427] width 71 height 100
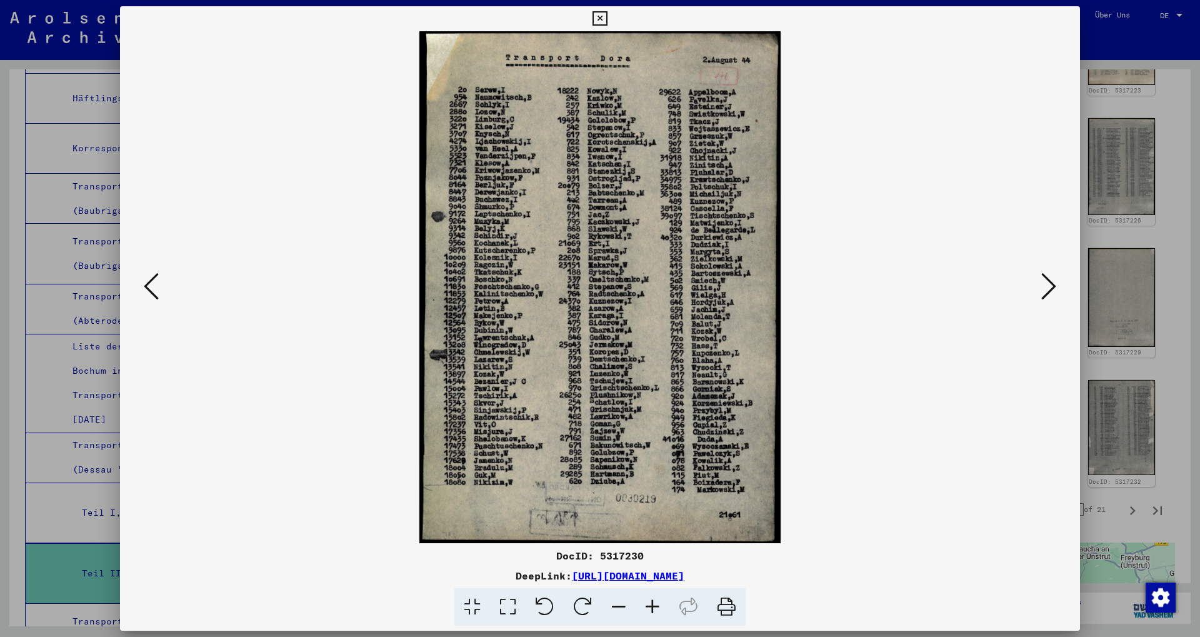
click at [1120, 171] on div at bounding box center [600, 318] width 1200 height 637
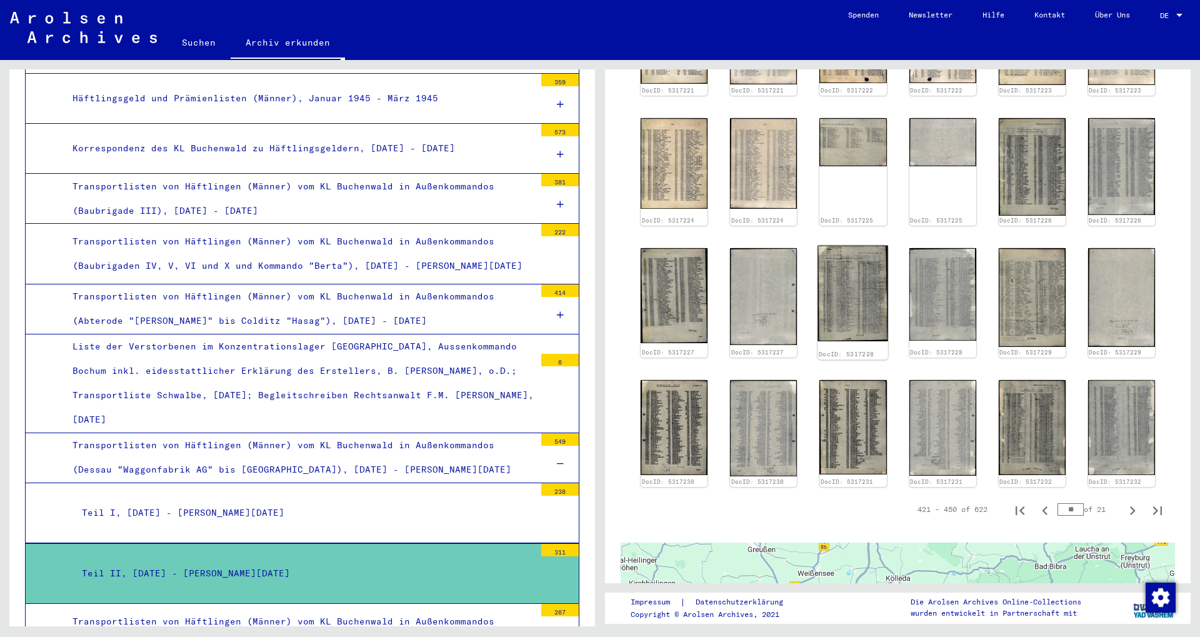
click at [851, 291] on img at bounding box center [853, 294] width 71 height 96
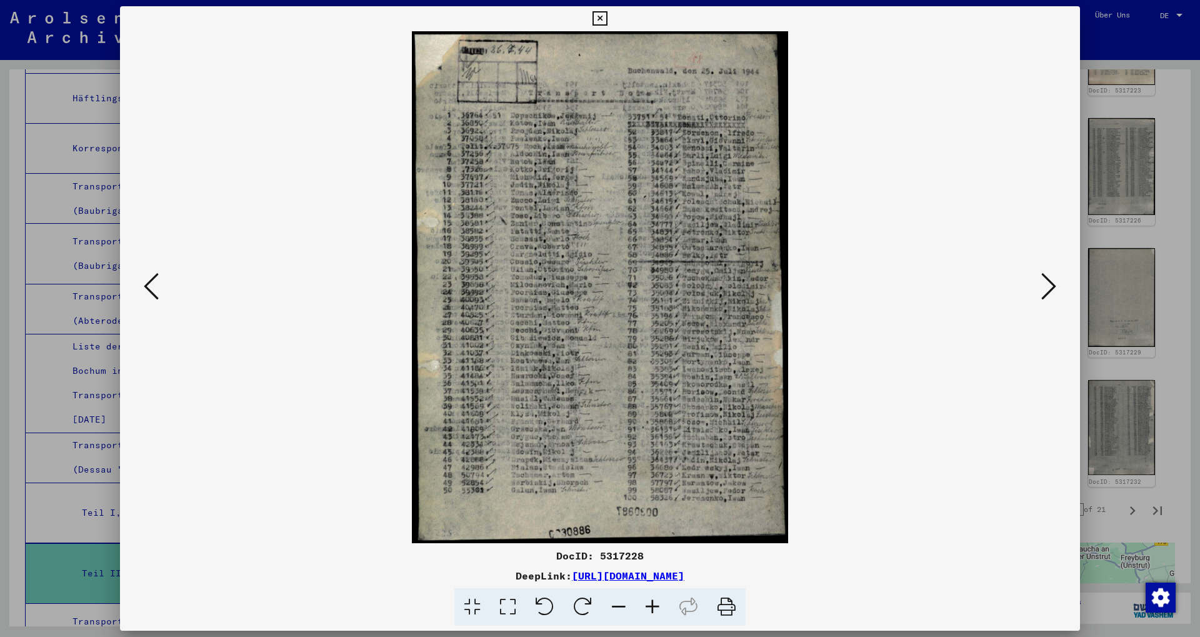
click at [1053, 285] on icon at bounding box center [1048, 286] width 15 height 30
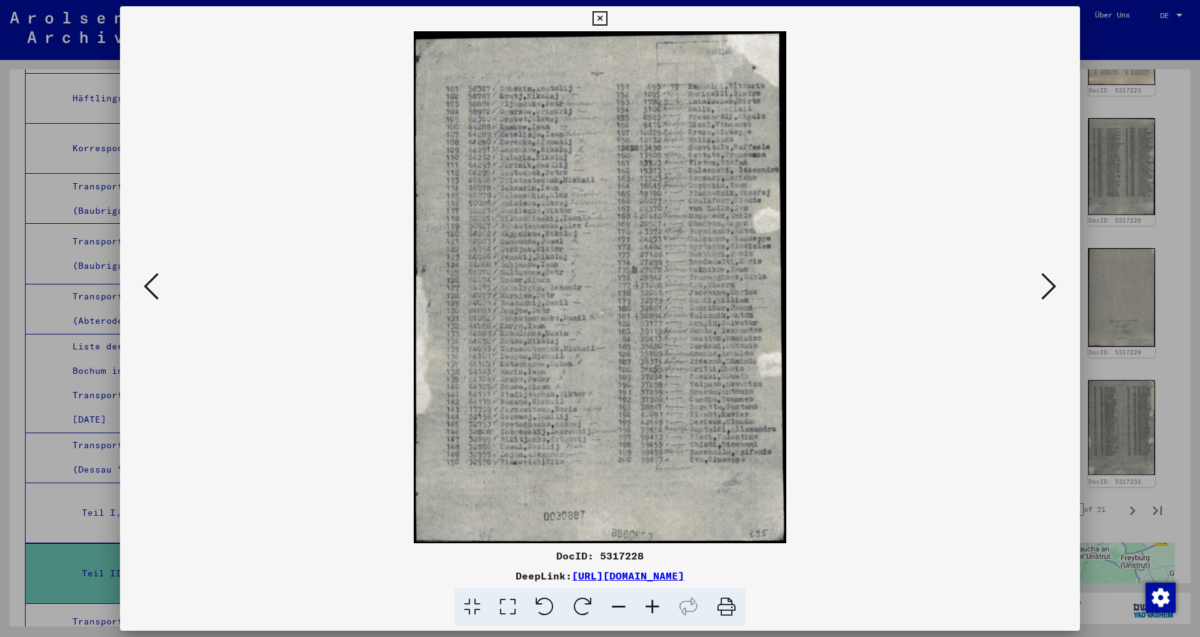
click at [1053, 285] on icon at bounding box center [1048, 286] width 15 height 30
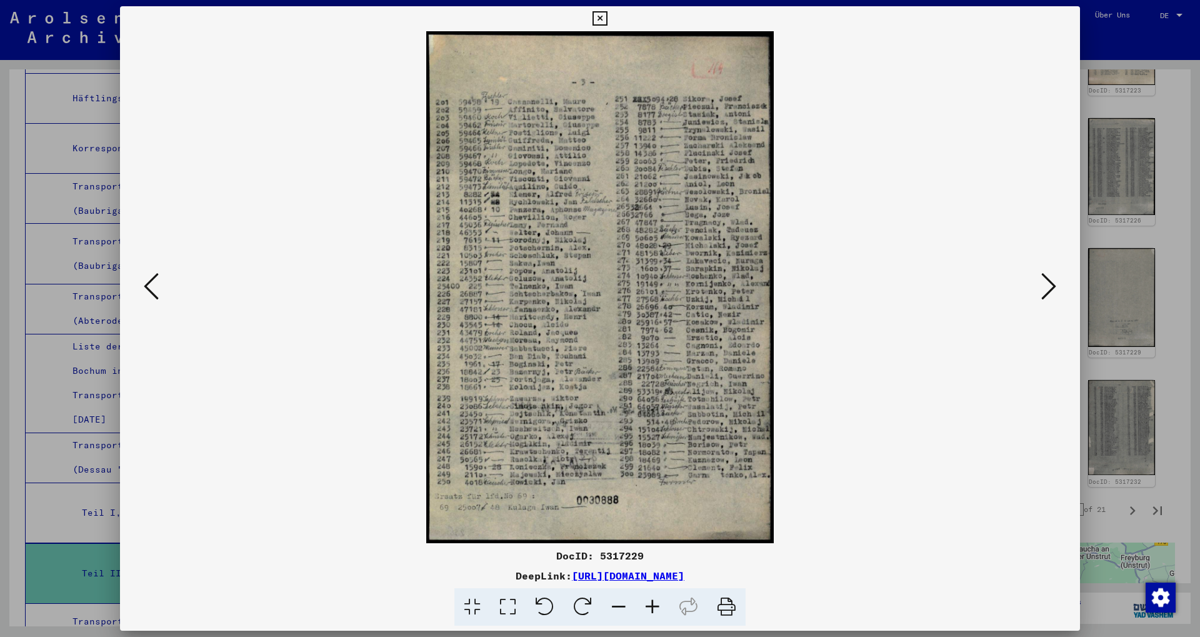
click at [1053, 285] on icon at bounding box center [1048, 286] width 15 height 30
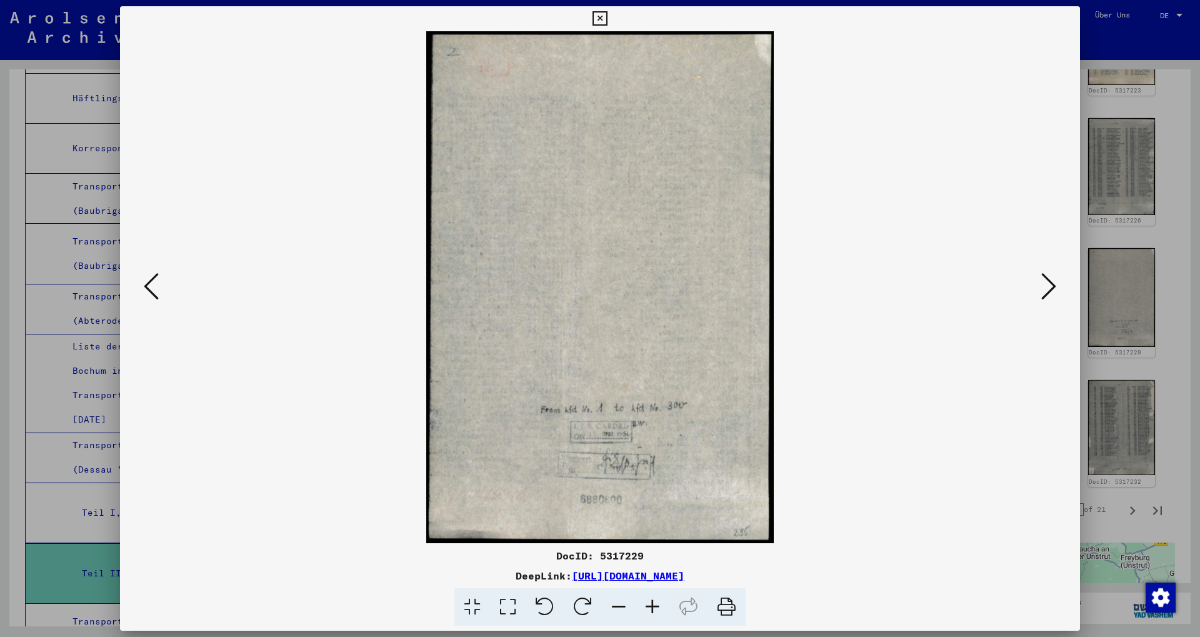
click at [1053, 285] on icon at bounding box center [1048, 286] width 15 height 30
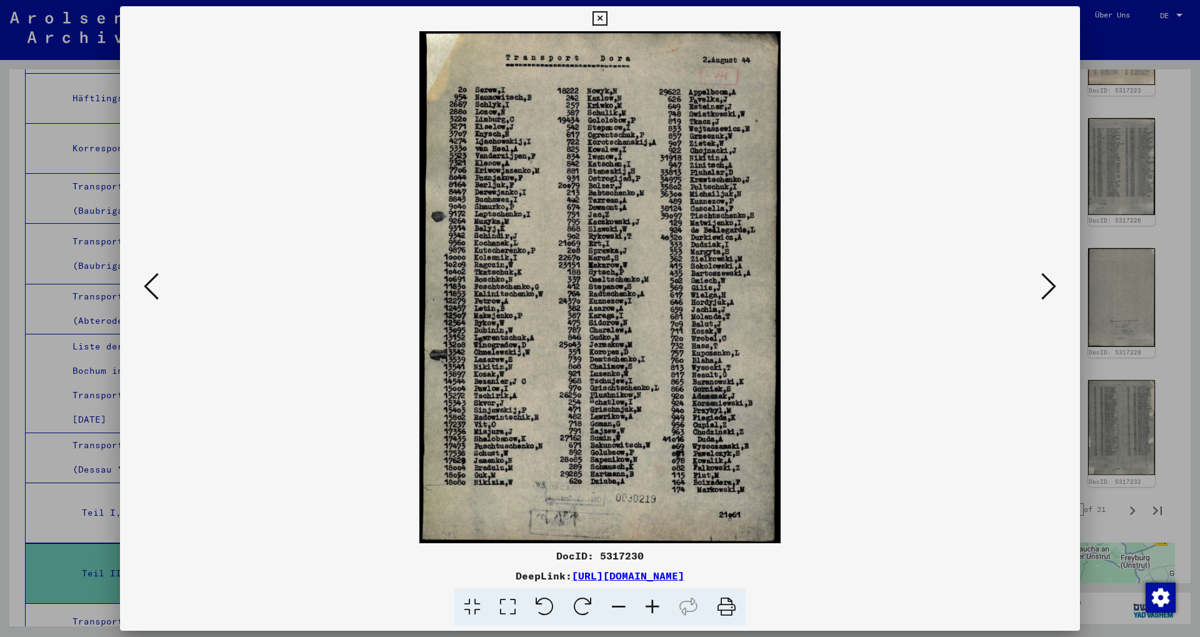
click at [163, 291] on img at bounding box center [599, 287] width 875 height 512
click at [155, 292] on icon at bounding box center [151, 286] width 15 height 30
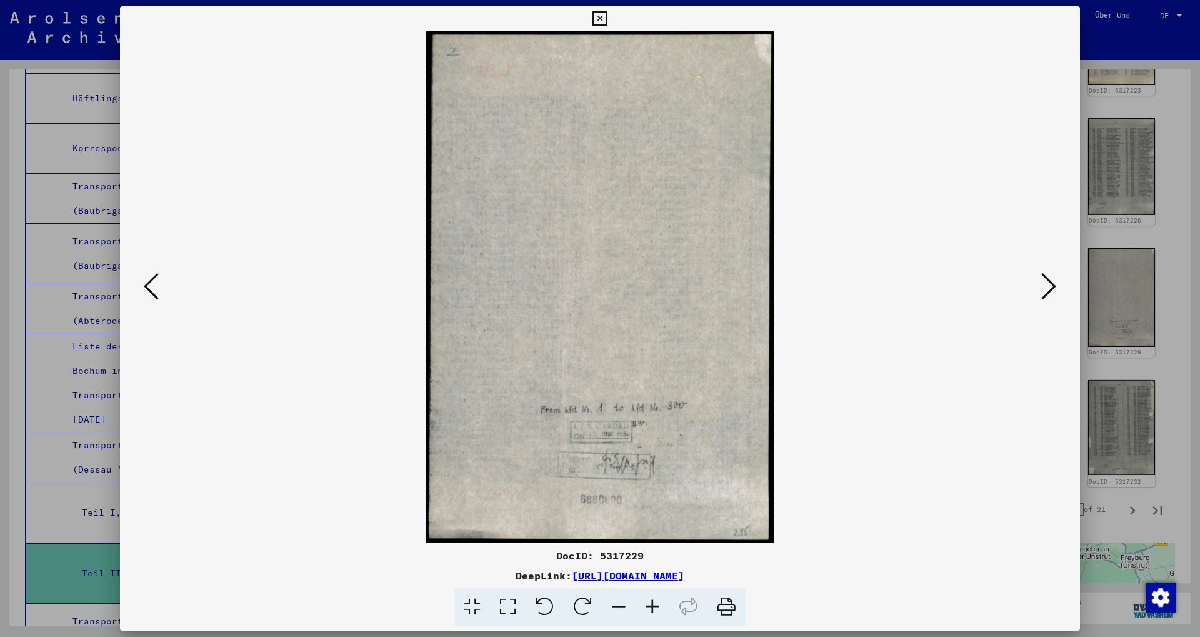
click at [155, 292] on icon at bounding box center [151, 286] width 15 height 30
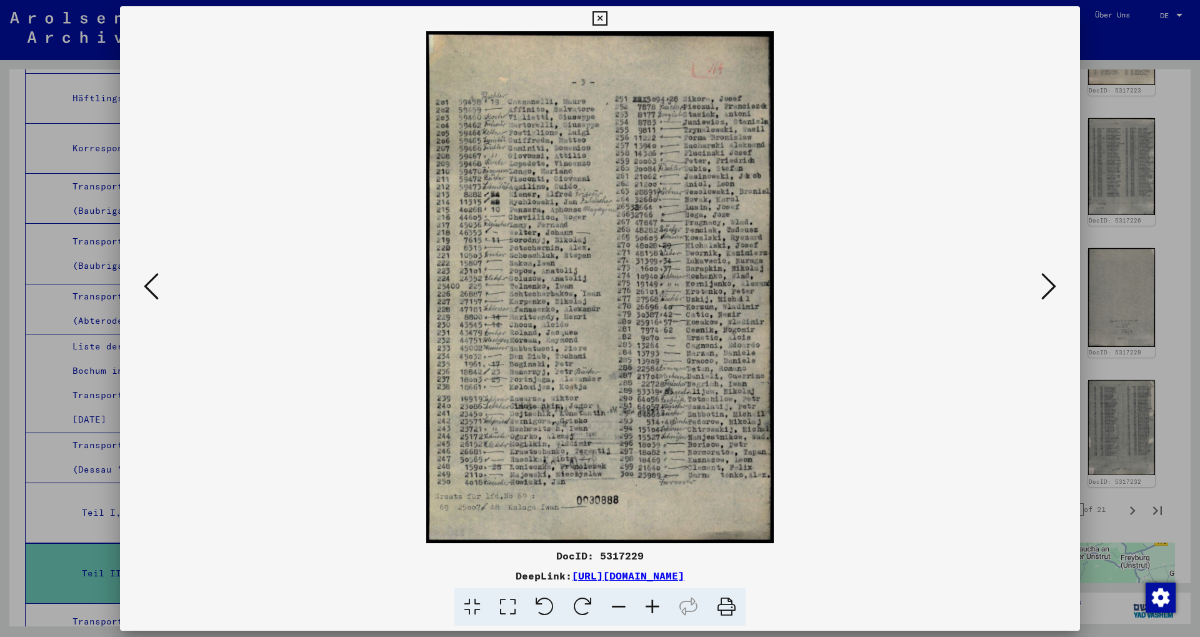
click at [155, 292] on icon at bounding box center [151, 286] width 15 height 30
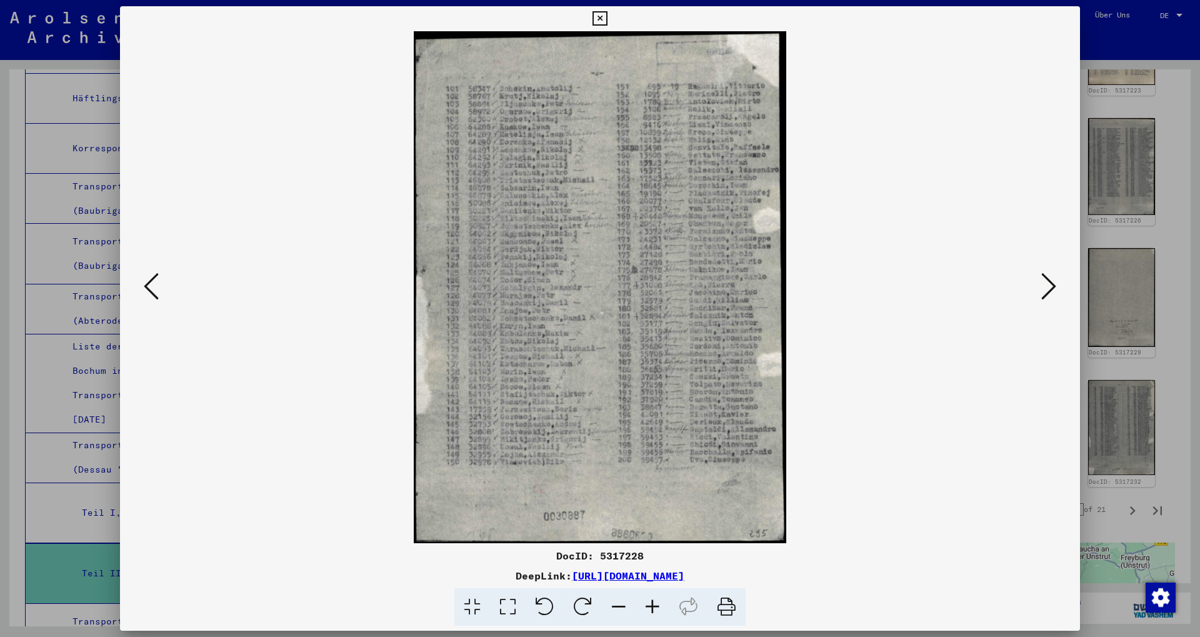
click at [155, 292] on icon at bounding box center [151, 286] width 15 height 30
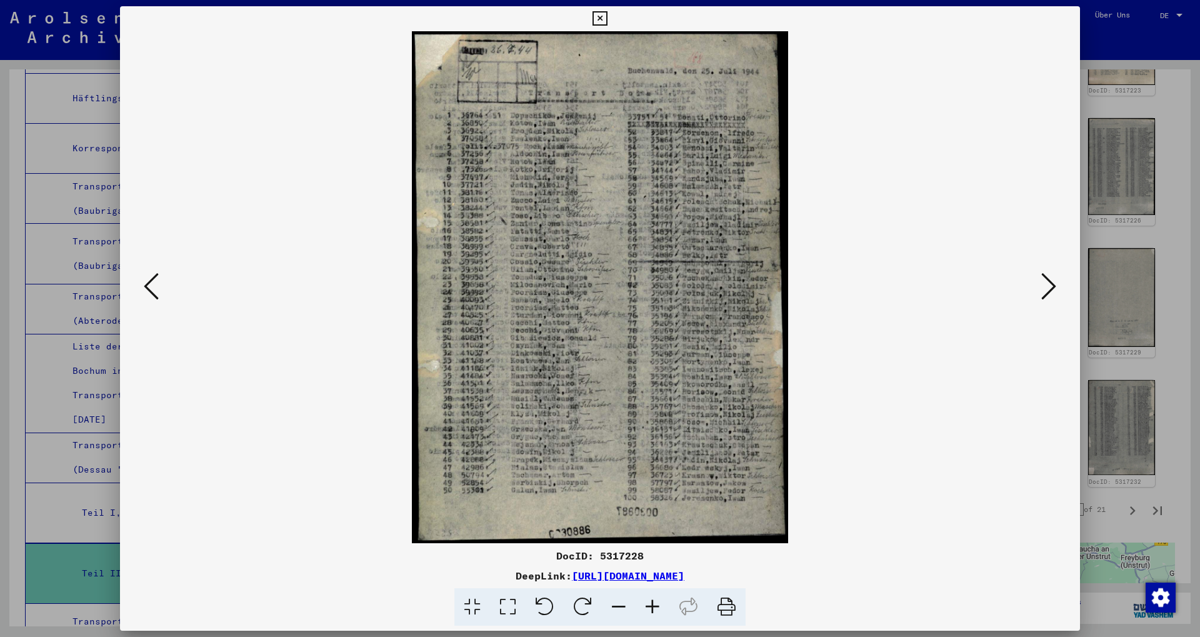
click at [1048, 279] on icon at bounding box center [1048, 286] width 15 height 30
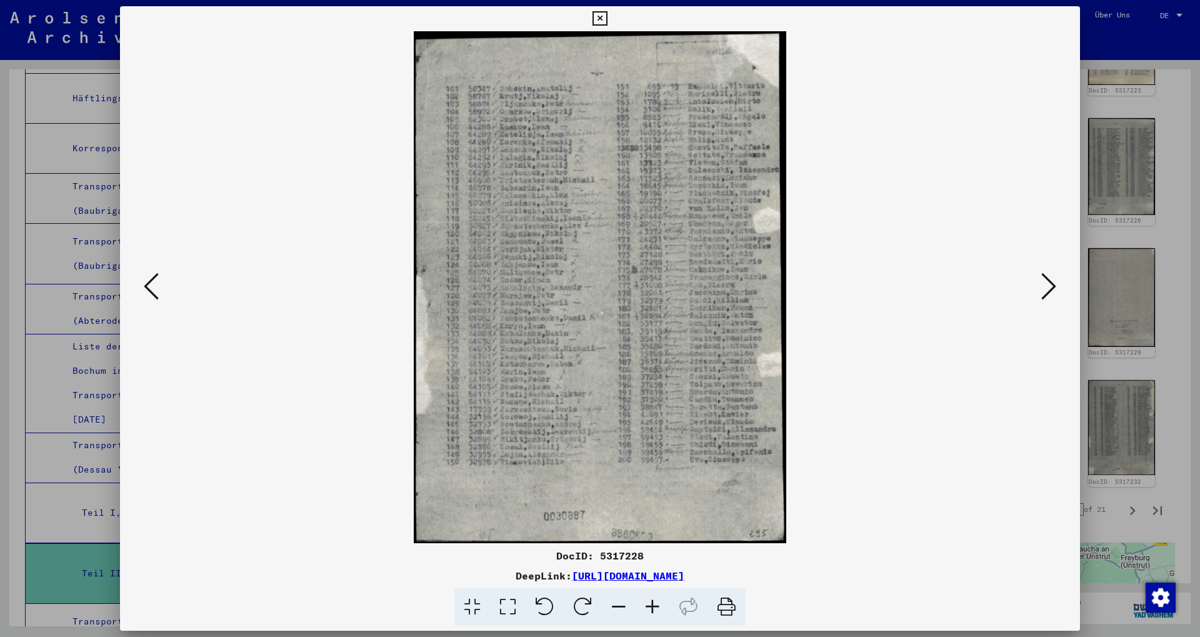
click at [152, 288] on icon at bounding box center [151, 286] width 15 height 30
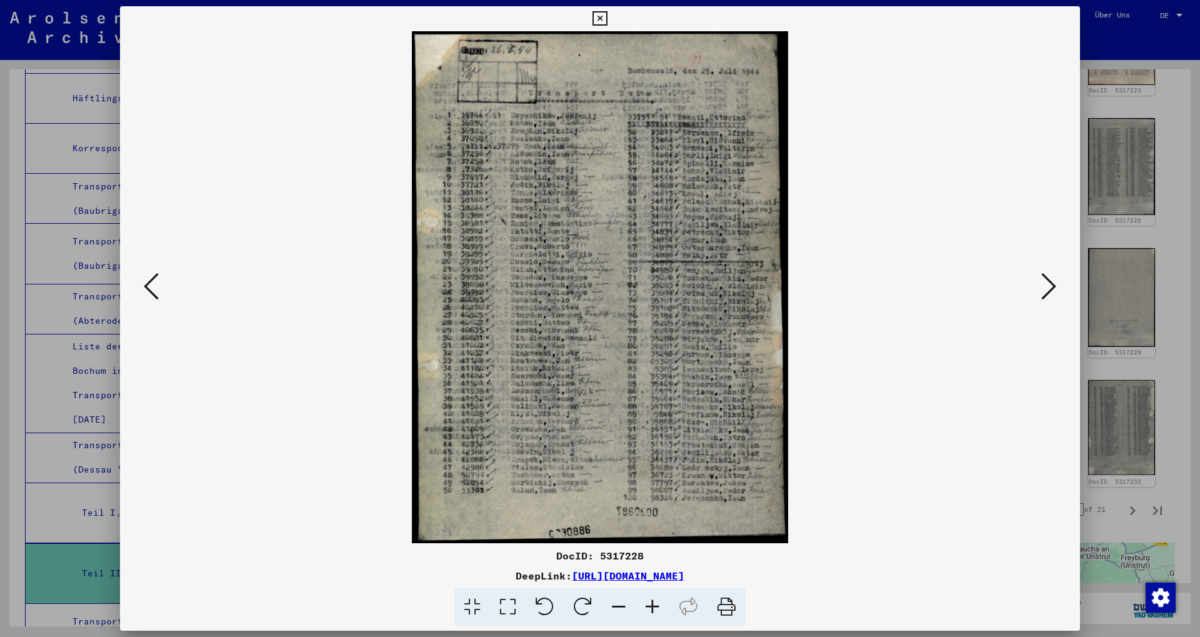
click at [1047, 282] on icon at bounding box center [1048, 286] width 15 height 30
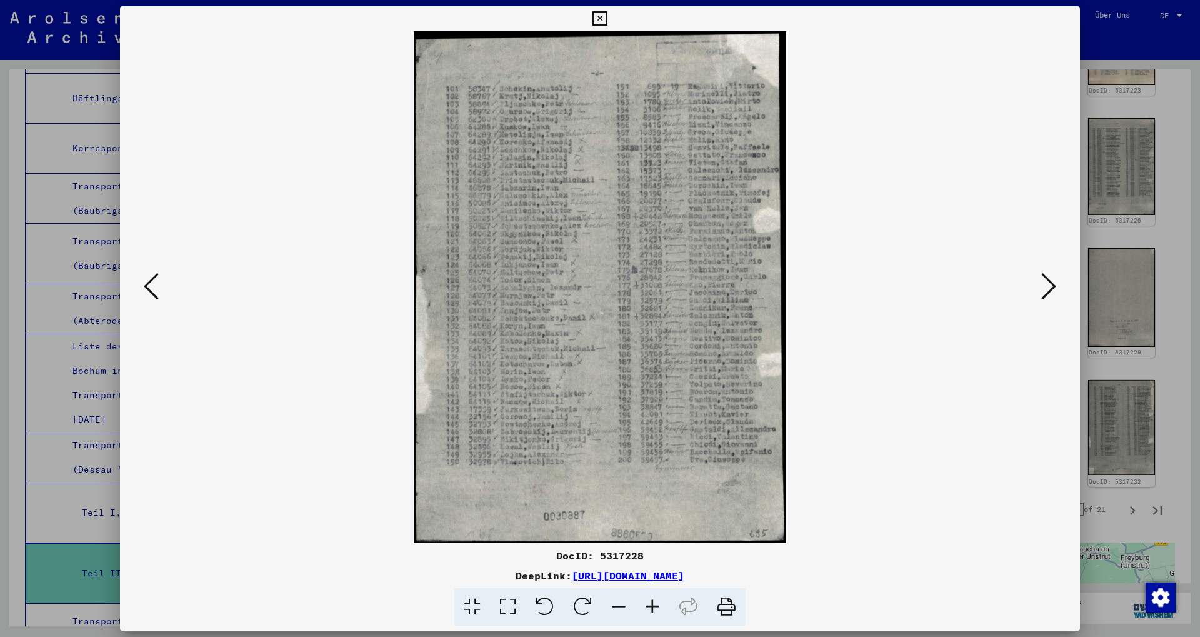
click at [1130, 91] on div at bounding box center [600, 318] width 1200 height 637
